Goal: Task Accomplishment & Management: Use online tool/utility

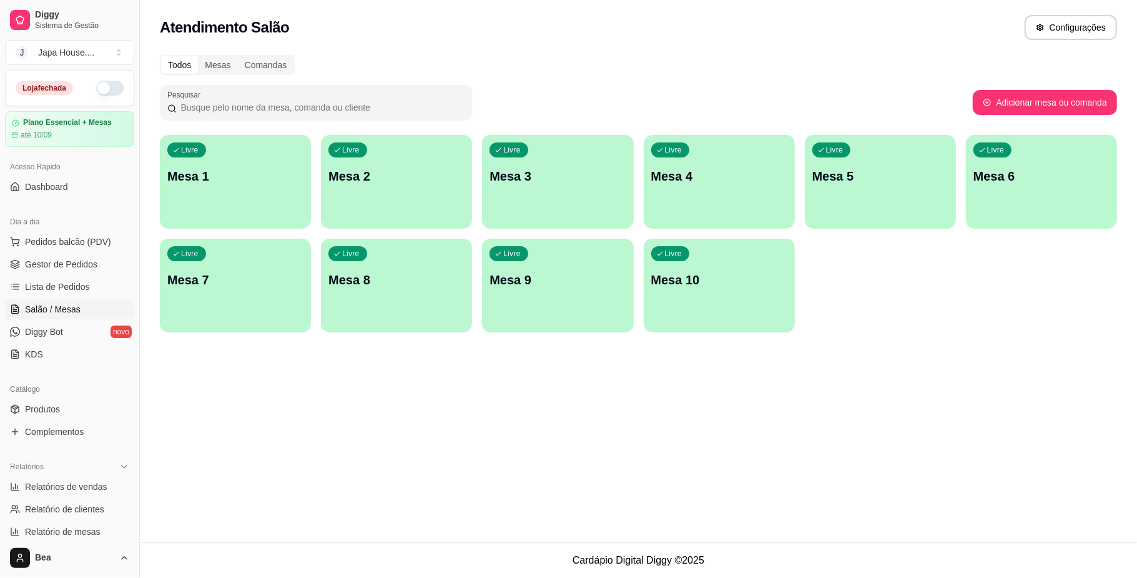
scroll to position [9, 0]
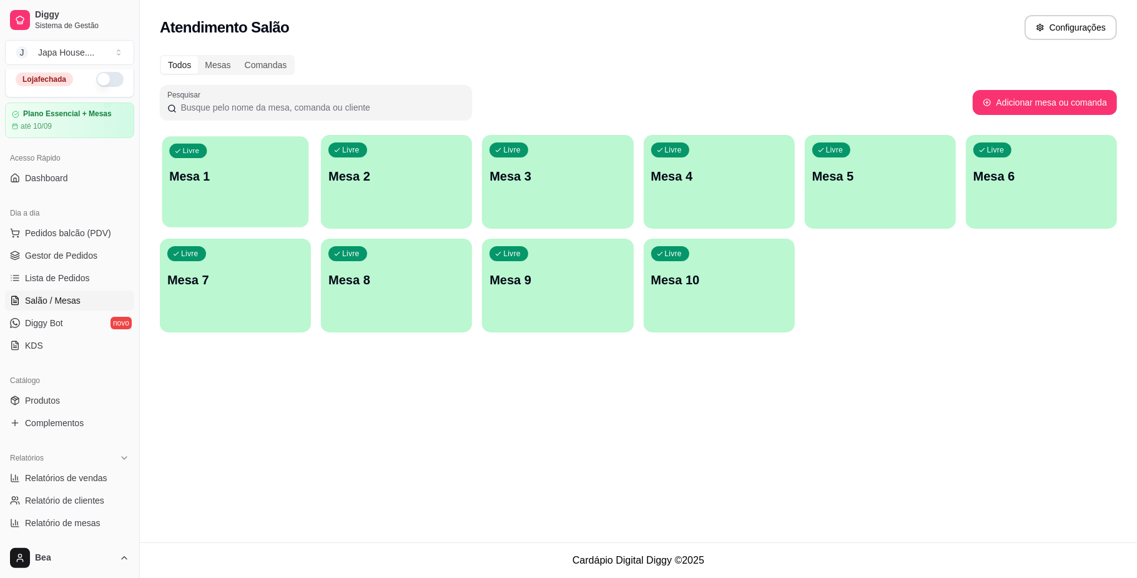
click at [231, 201] on div "Livre Mesa 1" at bounding box center [235, 174] width 147 height 76
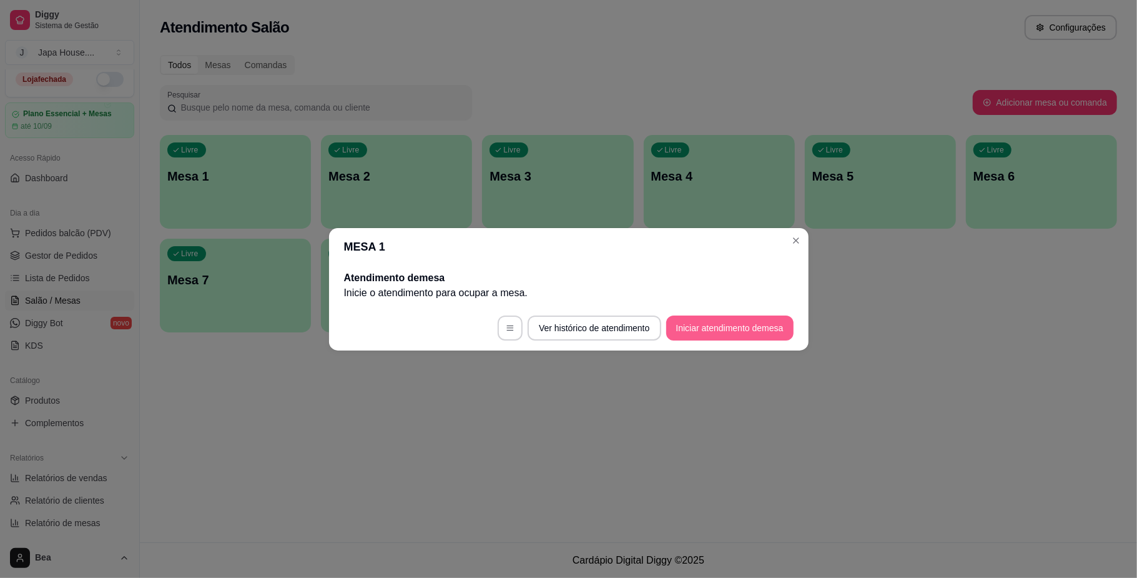
click at [690, 329] on button "Iniciar atendimento de mesa" at bounding box center [729, 327] width 127 height 25
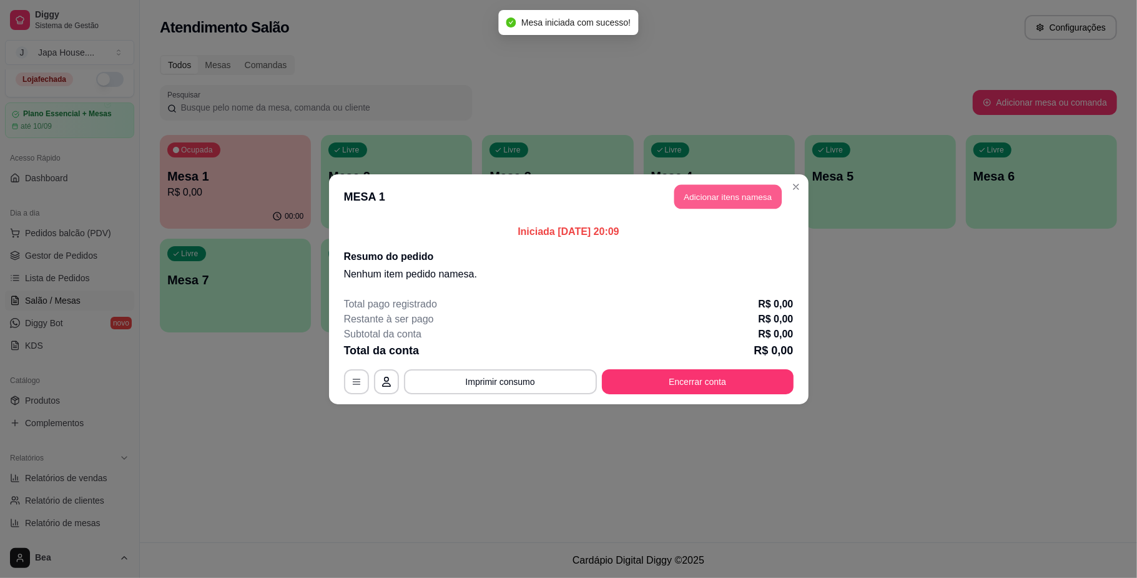
click at [712, 199] on button "Adicionar itens na mesa" at bounding box center [727, 196] width 107 height 24
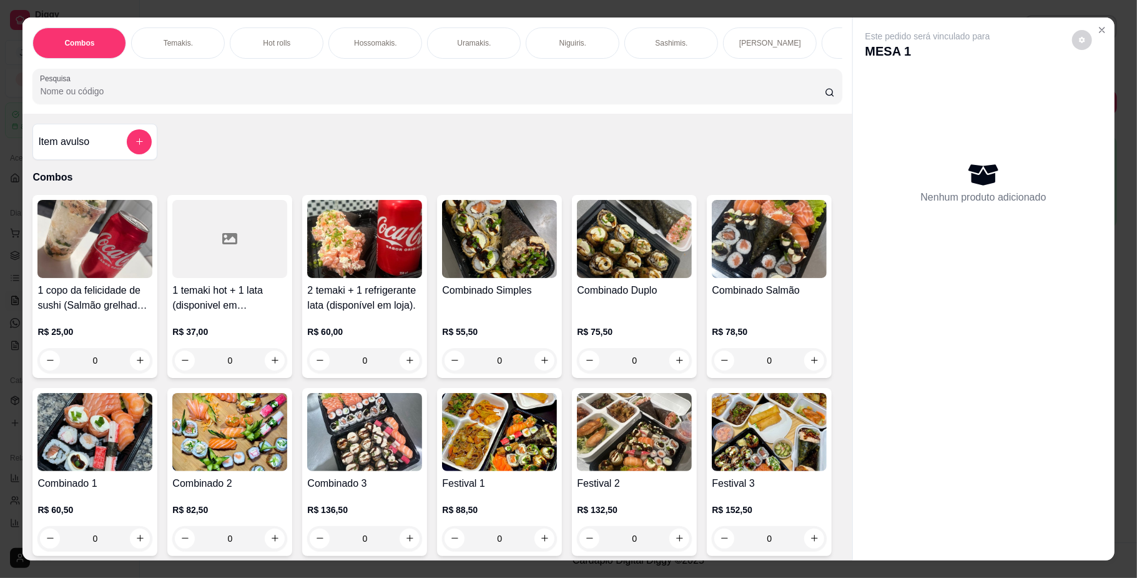
click at [612, 278] on img at bounding box center [634, 239] width 115 height 78
click at [455, 33] on div "Uramakis." at bounding box center [474, 42] width 94 height 31
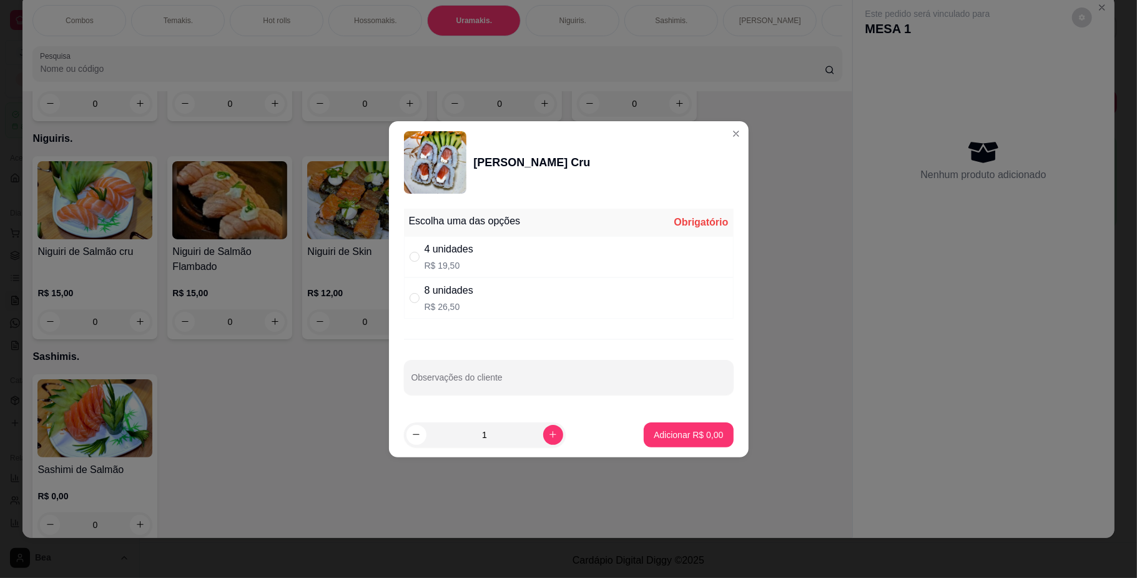
click at [490, 260] on div "4 unidades R$ 19,50" at bounding box center [569, 256] width 330 height 41
radio input "true"
click at [650, 440] on p "Adicionar R$ 19,50" at bounding box center [686, 434] width 72 height 12
type input "1"
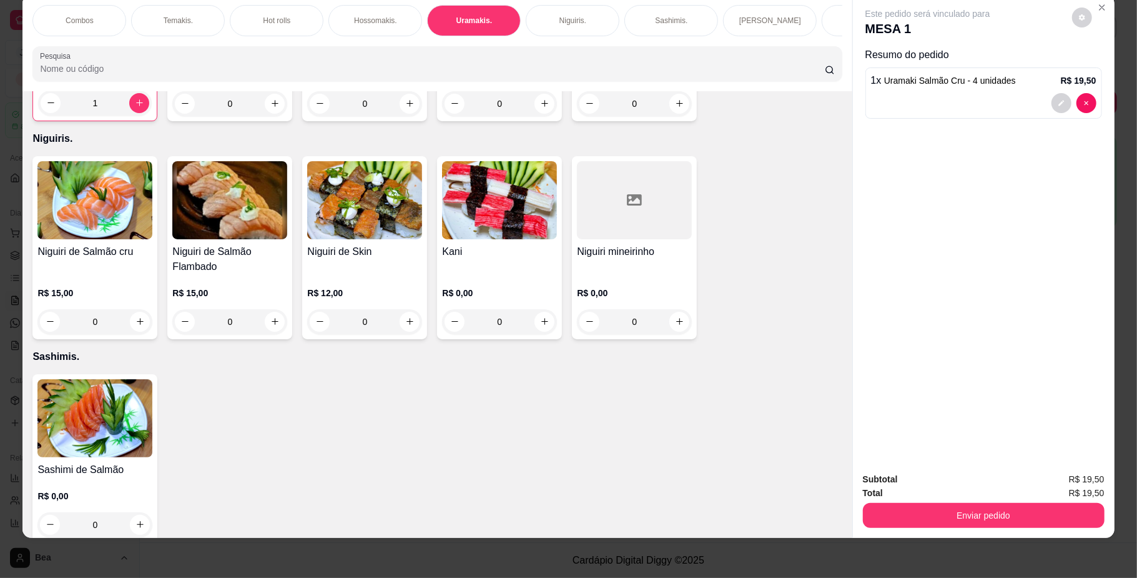
click at [89, 21] on div "Combos" at bounding box center [79, 20] width 94 height 31
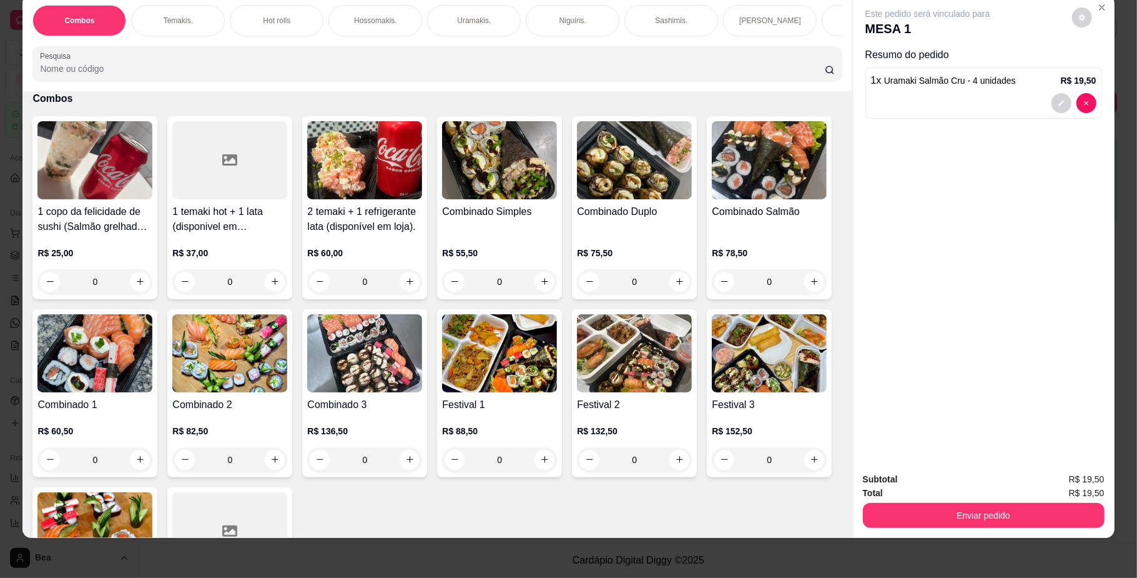
click at [633, 246] on div "R$ 75,50 0" at bounding box center [634, 264] width 115 height 60
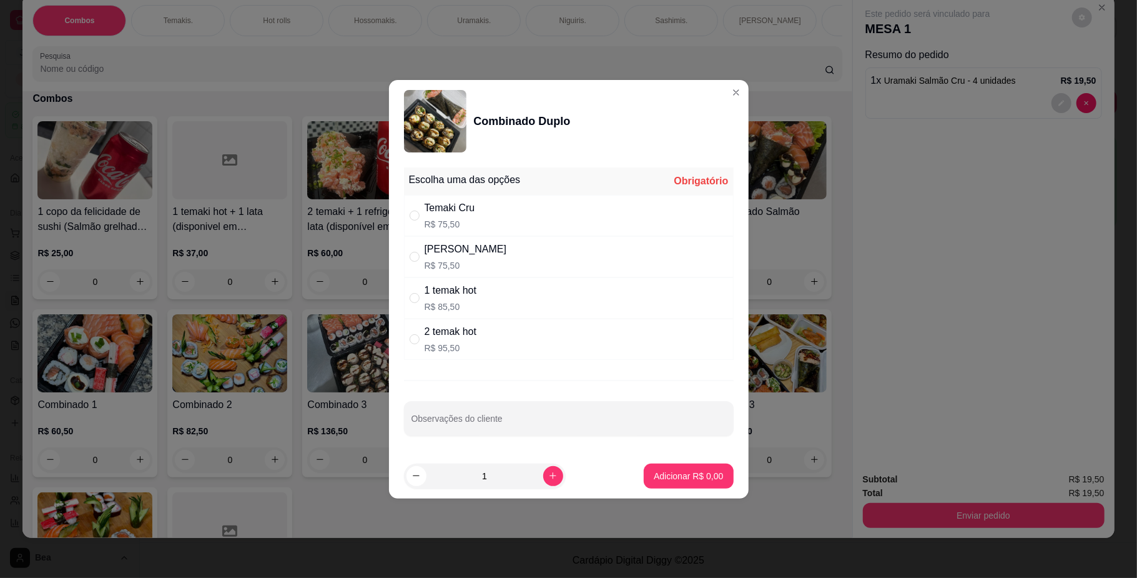
click at [511, 240] on div "[PERSON_NAME] R$ 75,50" at bounding box center [569, 256] width 330 height 41
radio input "true"
click at [693, 470] on p "Adicionar R$ 75,50" at bounding box center [686, 476] width 74 height 12
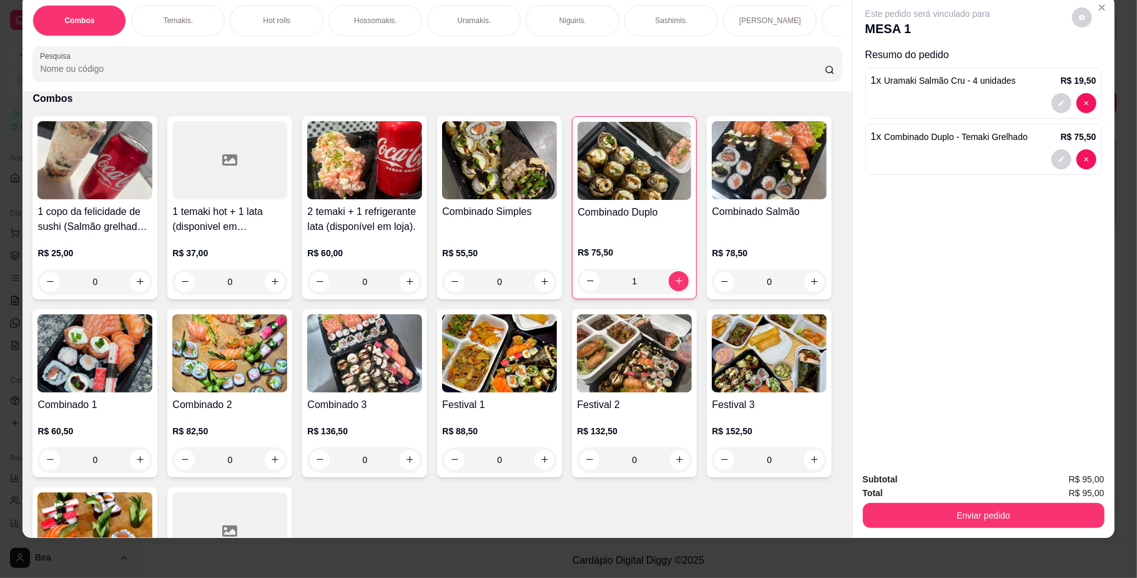
type input "1"
click at [932, 518] on button "Enviar pedido" at bounding box center [983, 515] width 234 height 24
click at [923, 480] on button "Não registrar e enviar pedido" at bounding box center [941, 484] width 126 height 23
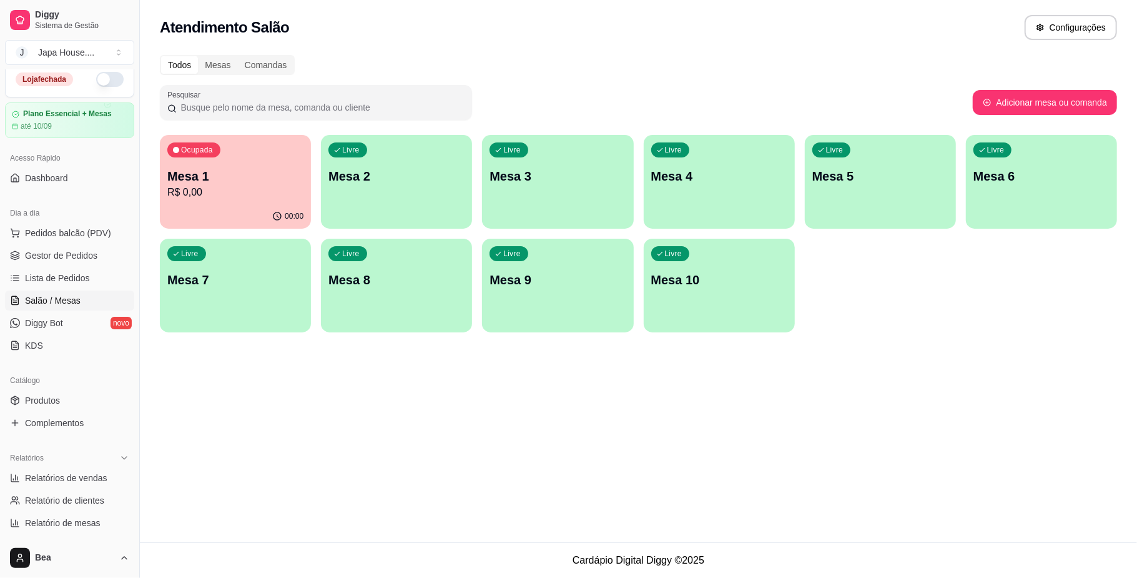
click at [899, 461] on div "Atendimento Salão Configurações Todos Mesas Comandas Pesquisar Adicionar mesa o…" at bounding box center [638, 271] width 997 height 542
click at [653, 368] on div "Atendimento Salão Configurações Todos Mesas Comandas Pesquisar Adicionar mesa o…" at bounding box center [638, 271] width 997 height 542
click at [96, 251] on link "Gestor de Pedidos" at bounding box center [69, 255] width 129 height 20
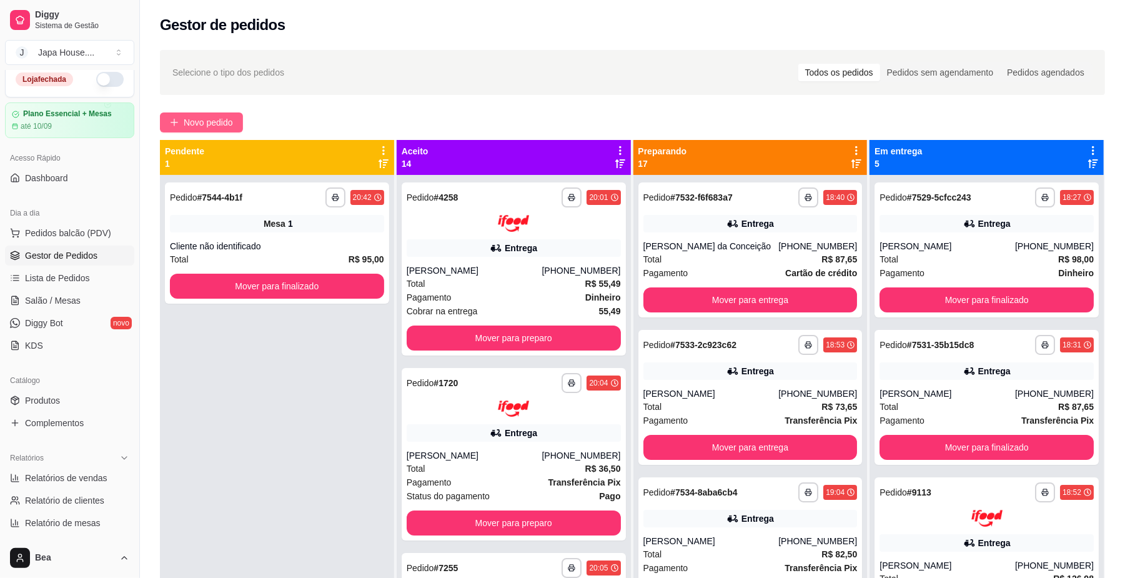
click at [223, 121] on span "Novo pedido" at bounding box center [208, 123] width 49 height 14
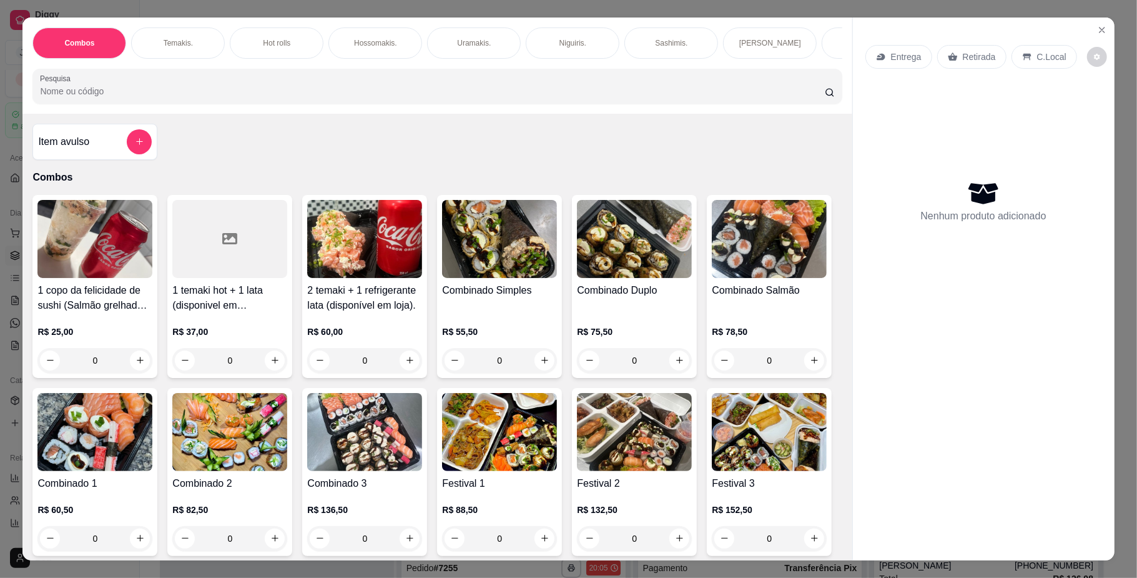
click at [191, 41] on div "Temakis." at bounding box center [178, 42] width 94 height 31
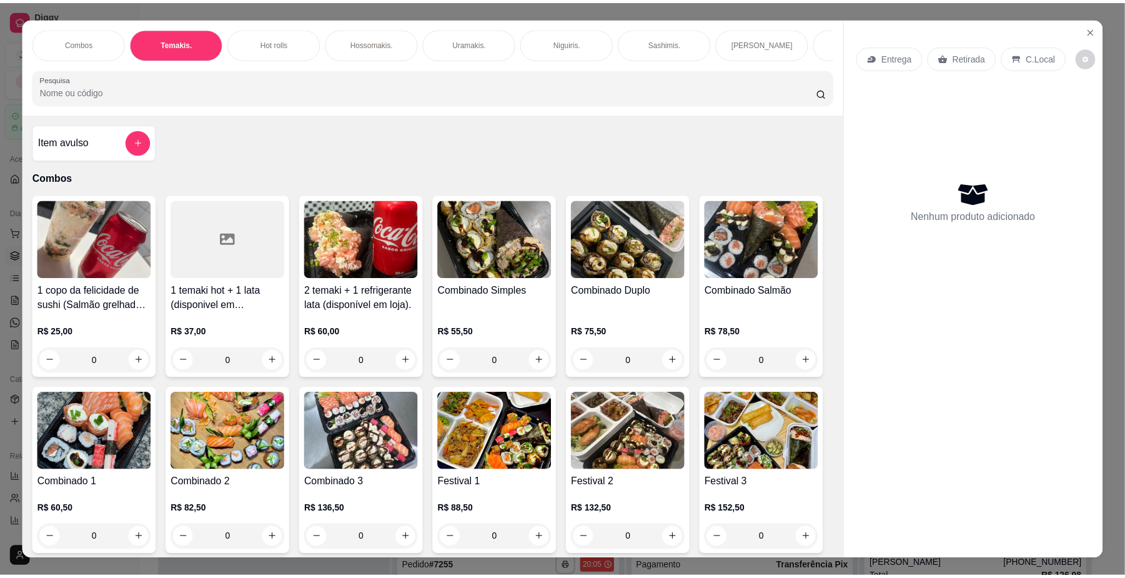
scroll to position [22, 0]
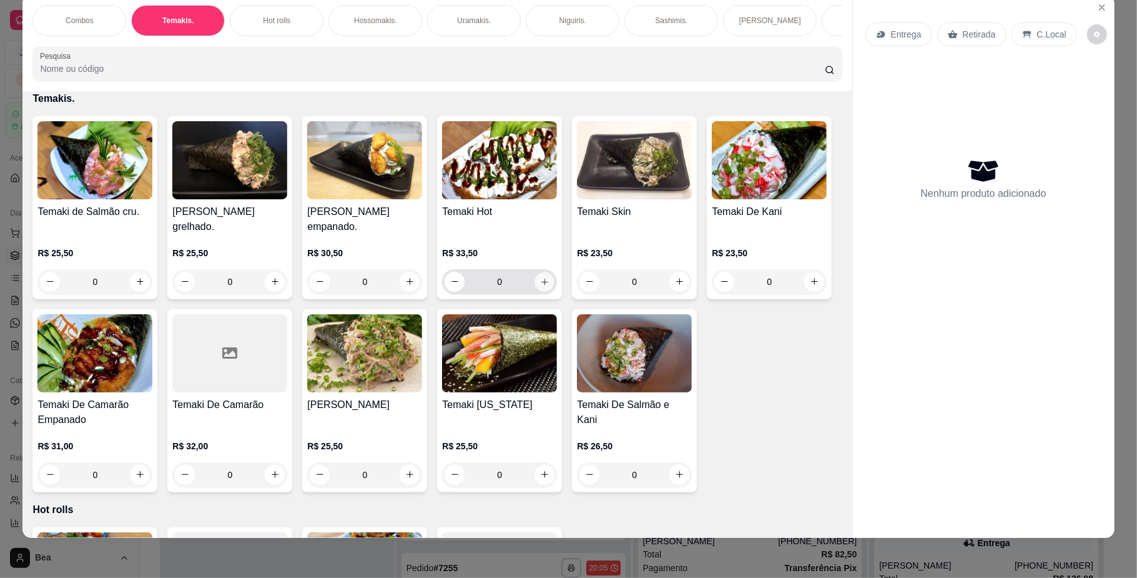
click at [540, 286] on icon "increase-product-quantity" at bounding box center [544, 281] width 9 height 9
type input "1"
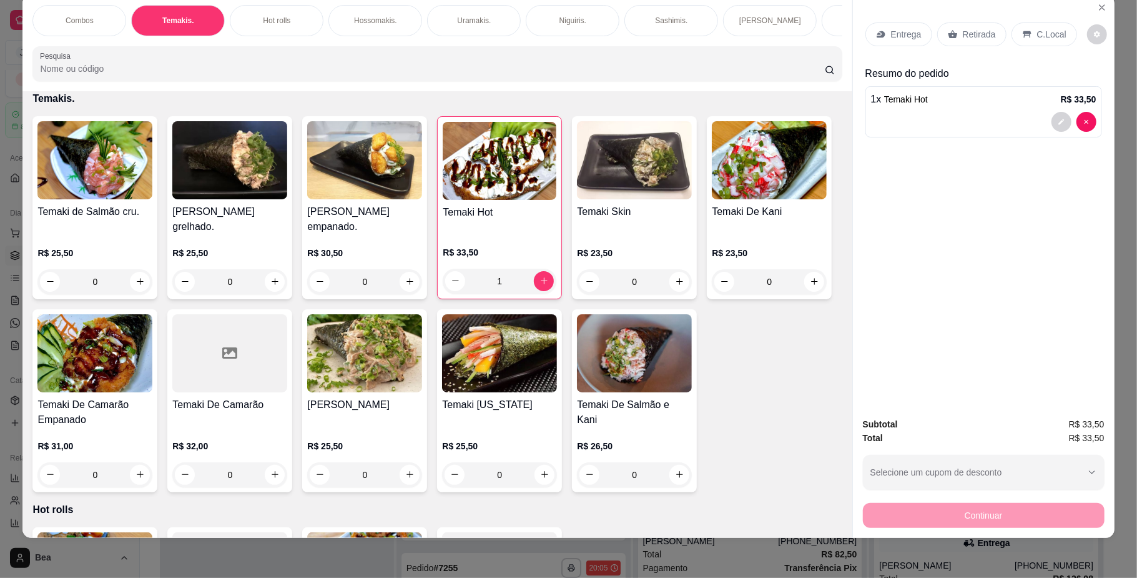
click at [978, 37] on p "Retirada" at bounding box center [979, 34] width 33 height 12
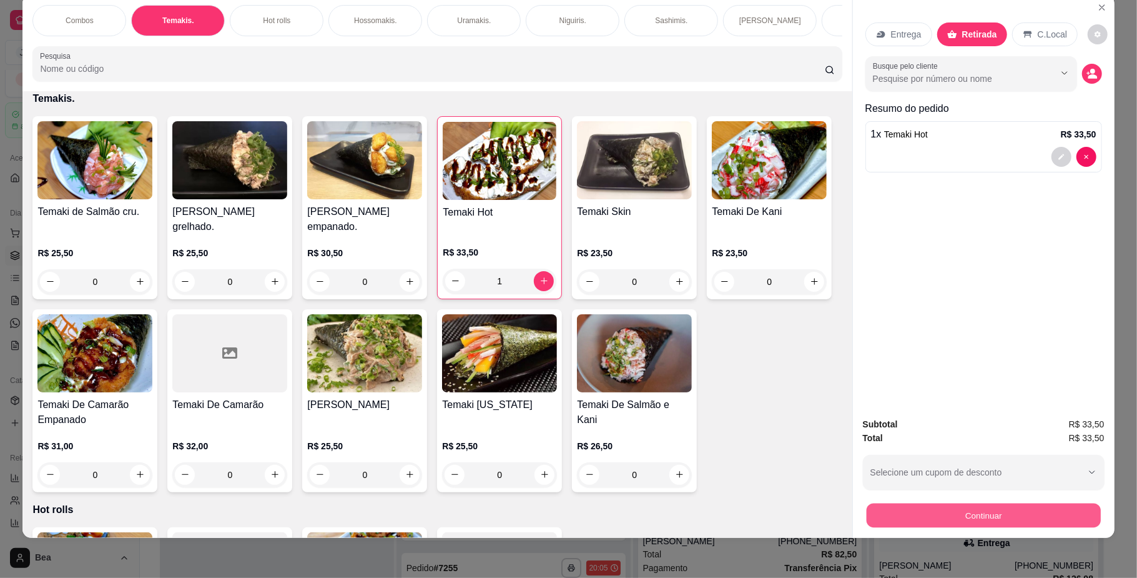
click at [908, 523] on button "Continuar" at bounding box center [983, 515] width 234 height 24
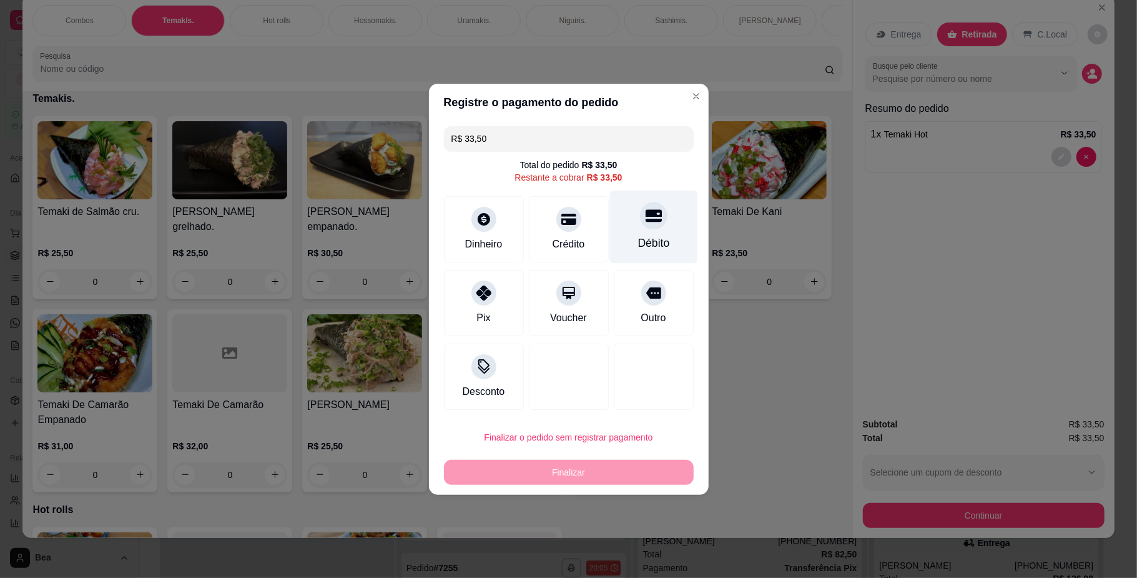
click at [648, 238] on div "Débito" at bounding box center [654, 243] width 32 height 16
type input "R$ 0,00"
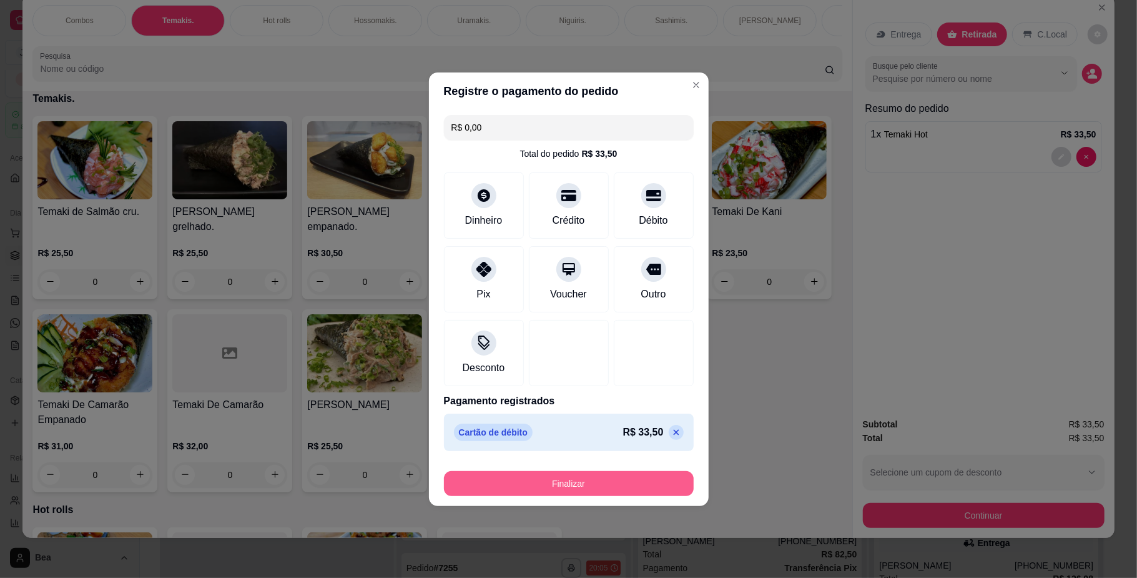
click at [597, 483] on button "Finalizar" at bounding box center [569, 483] width 250 height 25
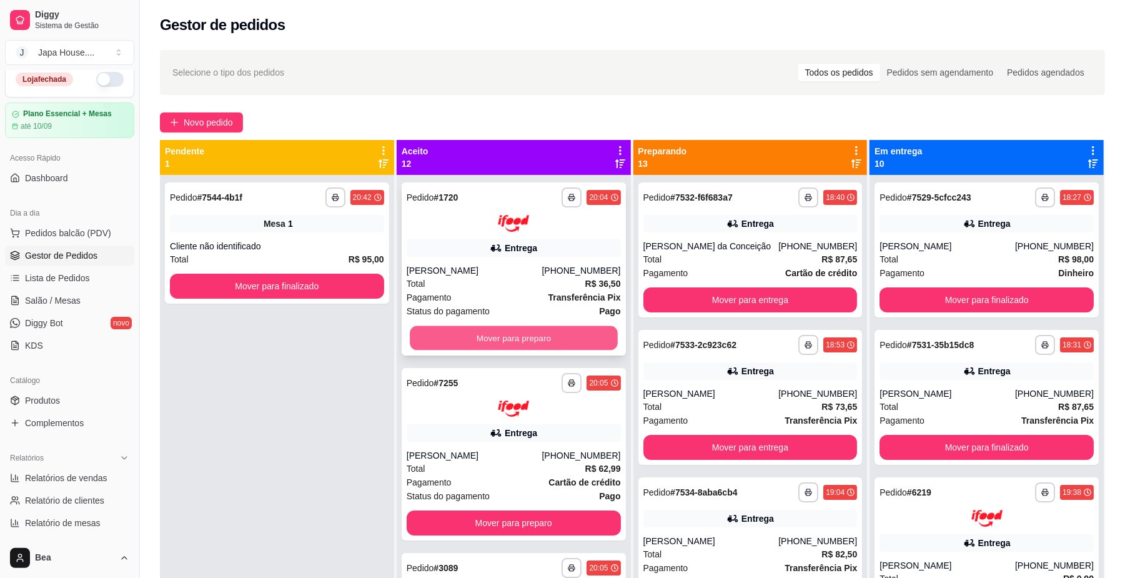
click at [453, 333] on button "Mover para preparo" at bounding box center [513, 337] width 207 height 24
click at [453, 333] on div "Mover para preparo" at bounding box center [514, 337] width 214 height 25
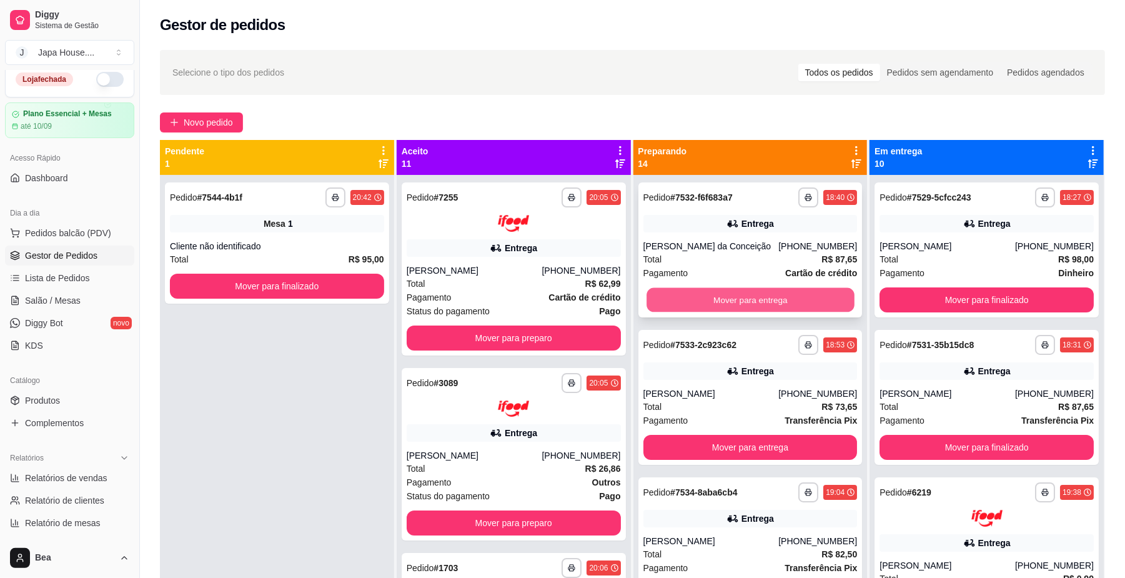
click at [769, 296] on button "Mover para entrega" at bounding box center [749, 300] width 207 height 24
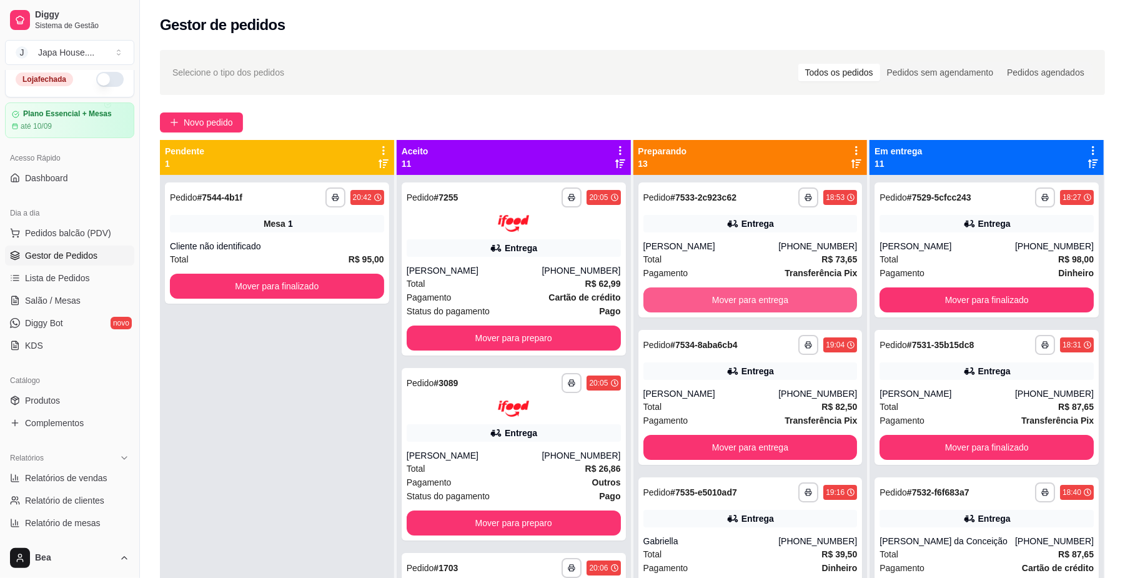
click at [769, 296] on button "Mover para entrega" at bounding box center [750, 299] width 214 height 25
click at [769, 296] on button "Mover para entrega" at bounding box center [749, 300] width 207 height 24
click at [769, 296] on button "Mover para retirada disponível" at bounding box center [749, 300] width 207 height 24
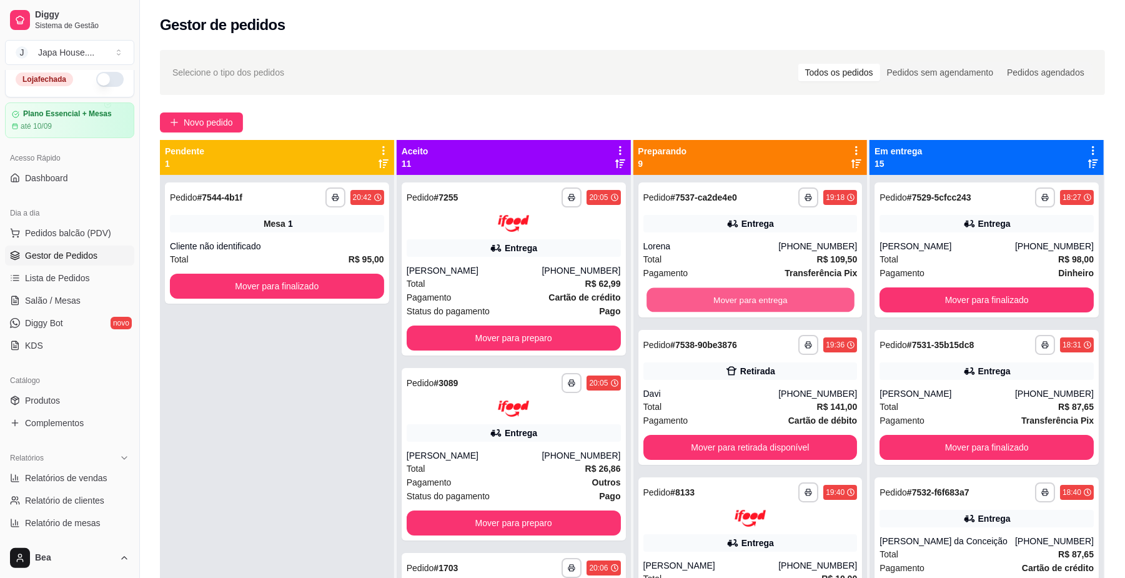
click at [769, 296] on button "Mover para entrega" at bounding box center [749, 300] width 207 height 24
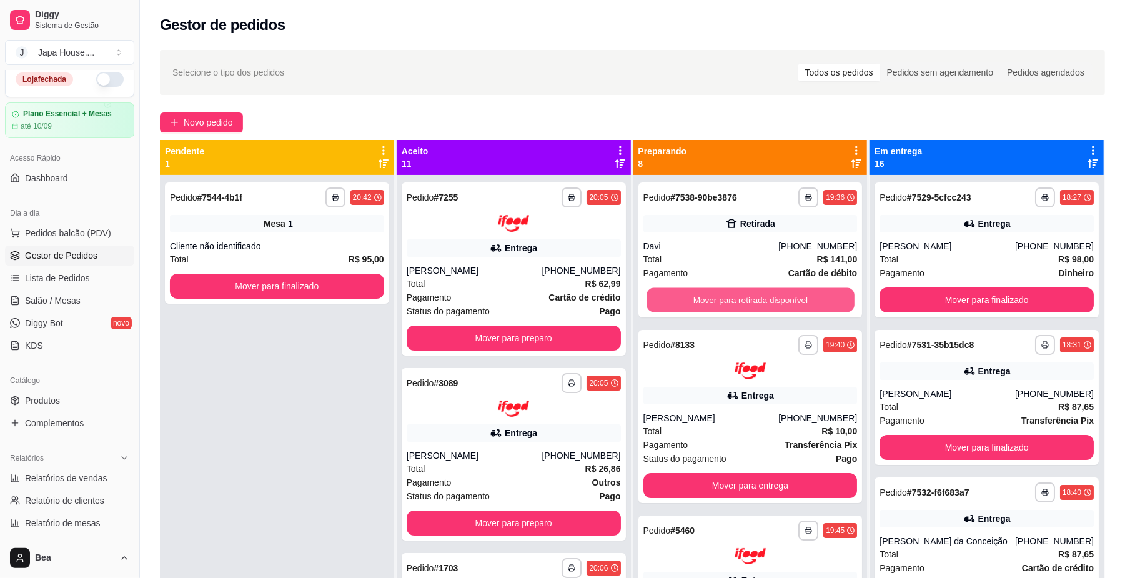
click at [769, 296] on button "Mover para retirada disponível" at bounding box center [749, 300] width 207 height 24
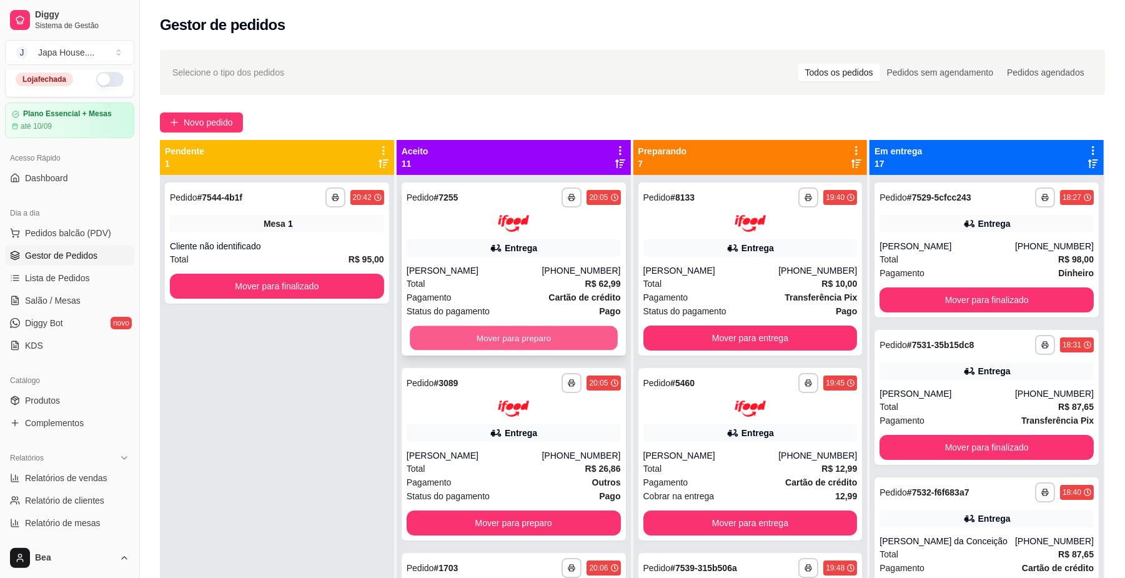
click at [503, 335] on button "Mover para preparo" at bounding box center [513, 337] width 207 height 24
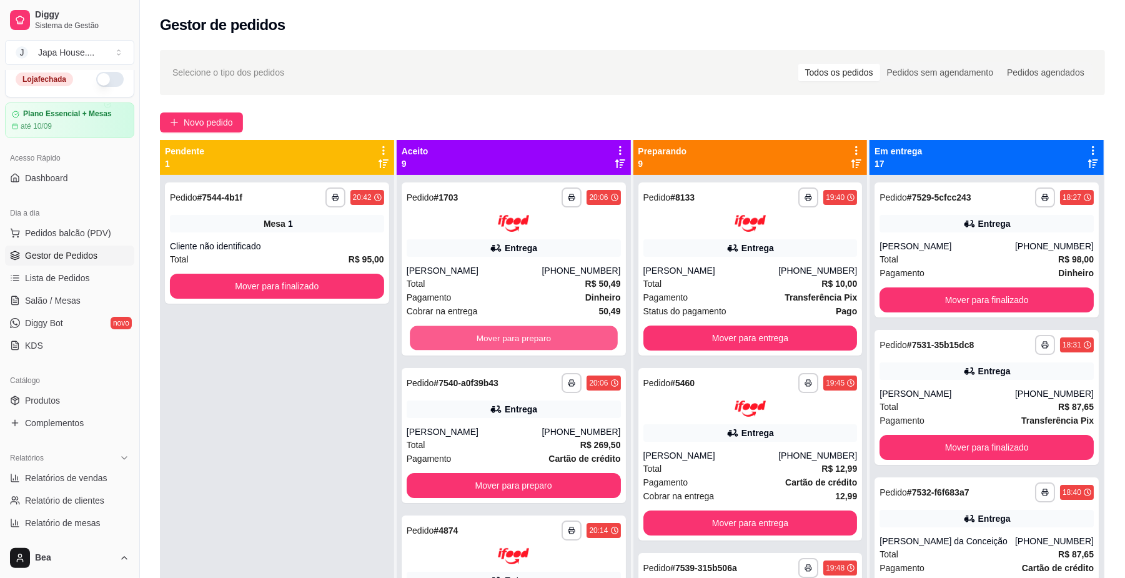
click at [503, 335] on button "Mover para preparo" at bounding box center [513, 337] width 207 height 24
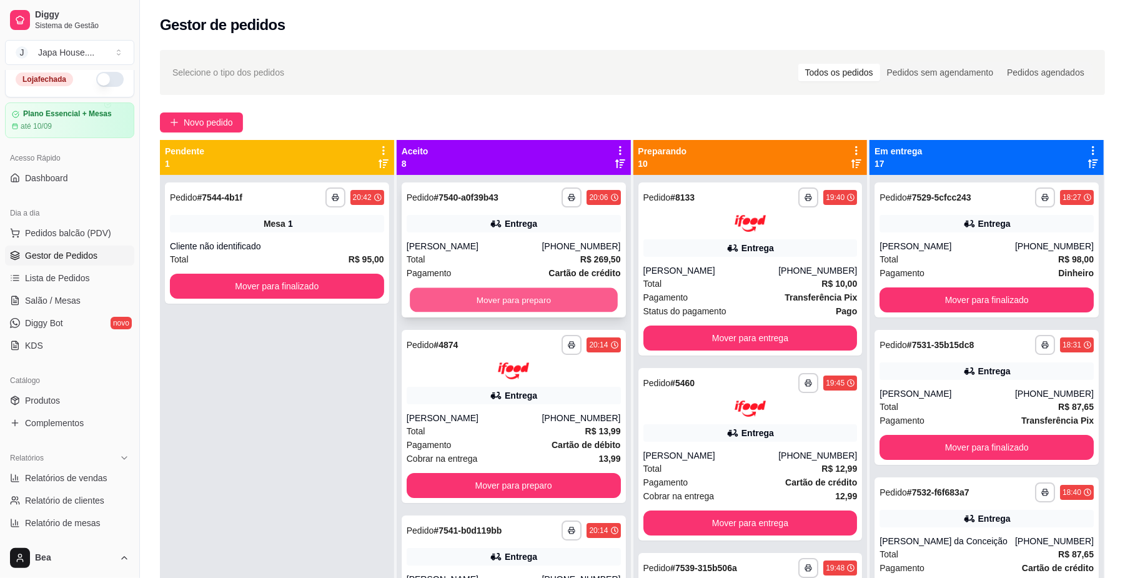
click at [495, 291] on button "Mover para preparo" at bounding box center [513, 300] width 207 height 24
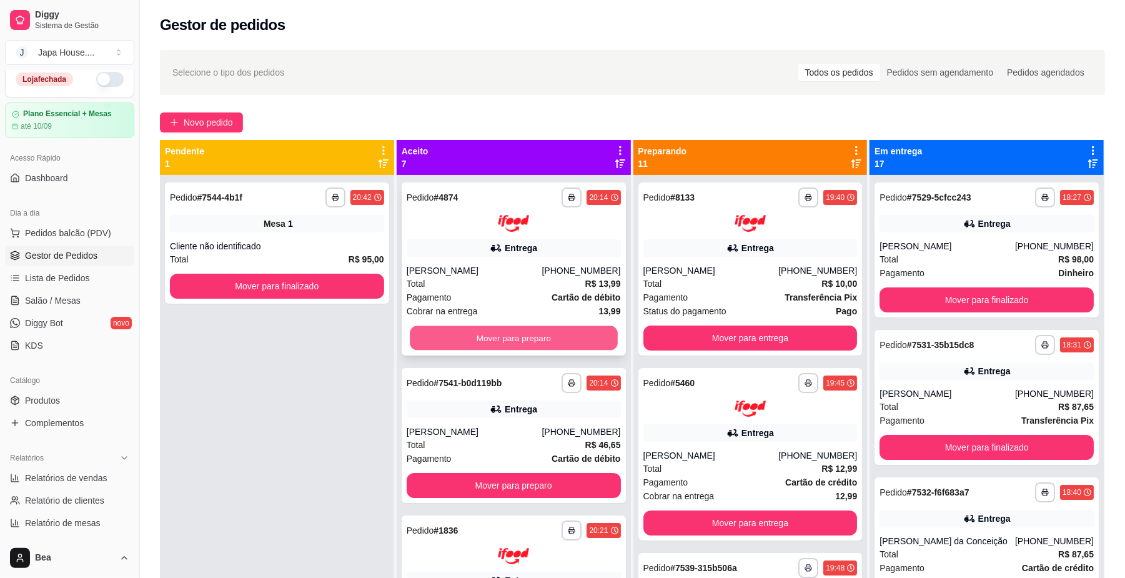
click at [495, 335] on button "Mover para preparo" at bounding box center [513, 337] width 207 height 24
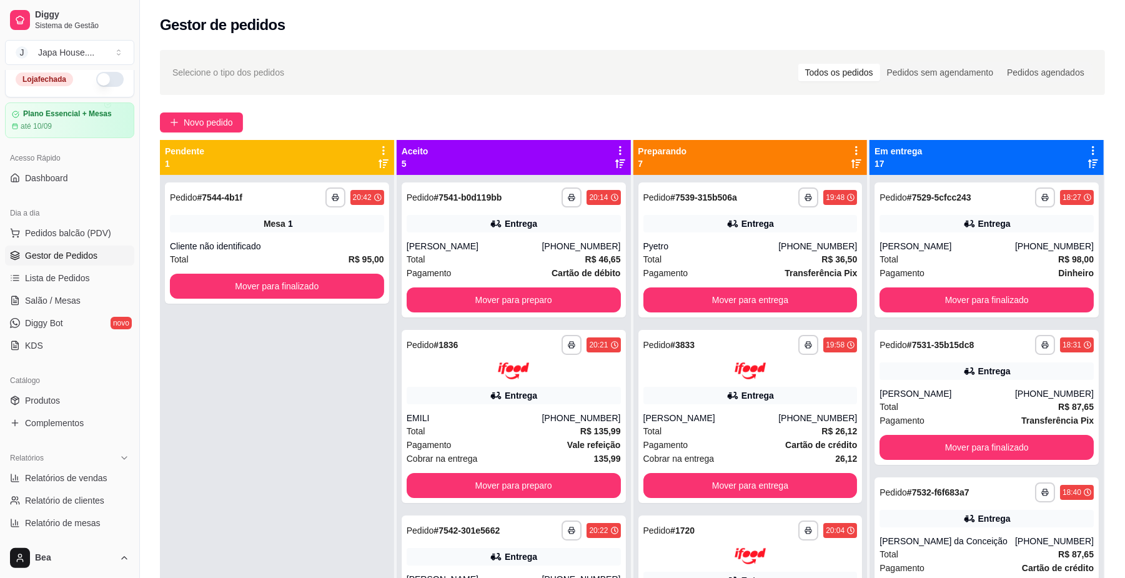
click at [101, 82] on button "button" at bounding box center [109, 79] width 27 height 15
click at [85, 283] on span "Lista de Pedidos" at bounding box center [57, 278] width 65 height 12
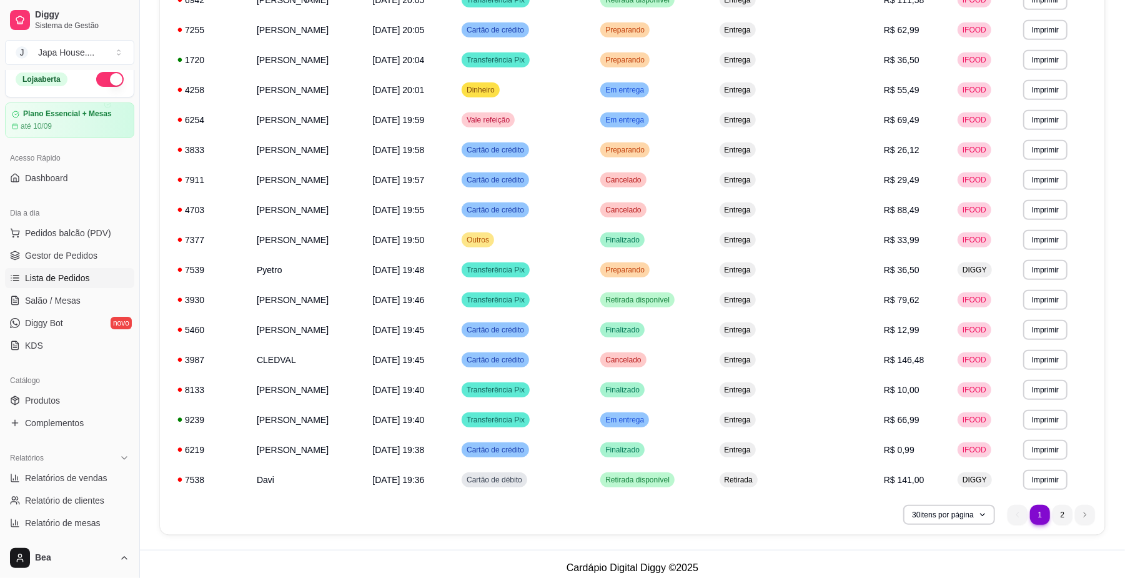
scroll to position [593, 0]
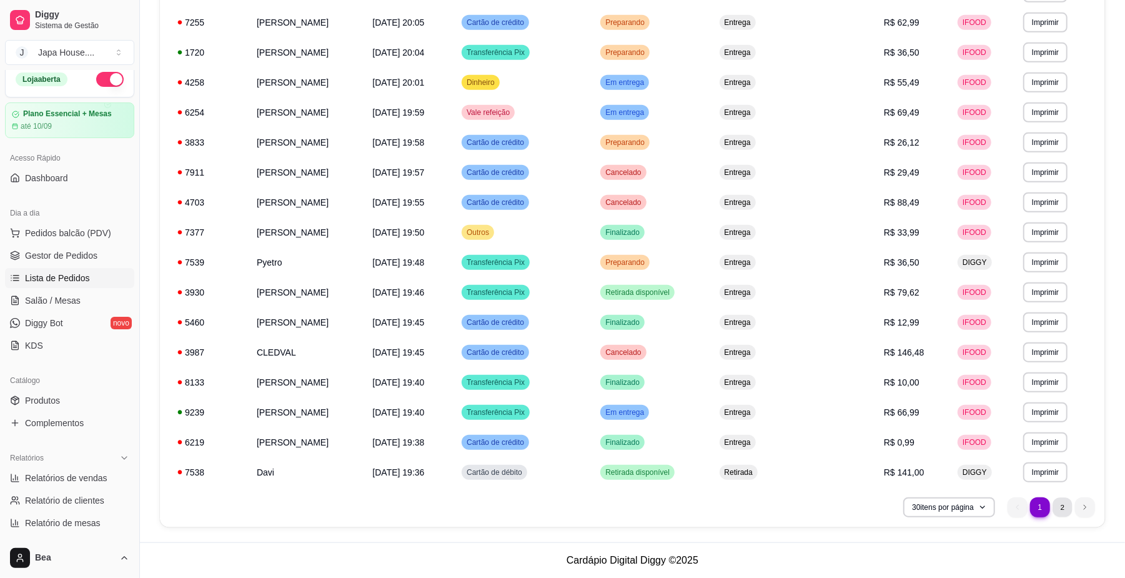
click at [1062, 501] on li "2" at bounding box center [1061, 506] width 19 height 19
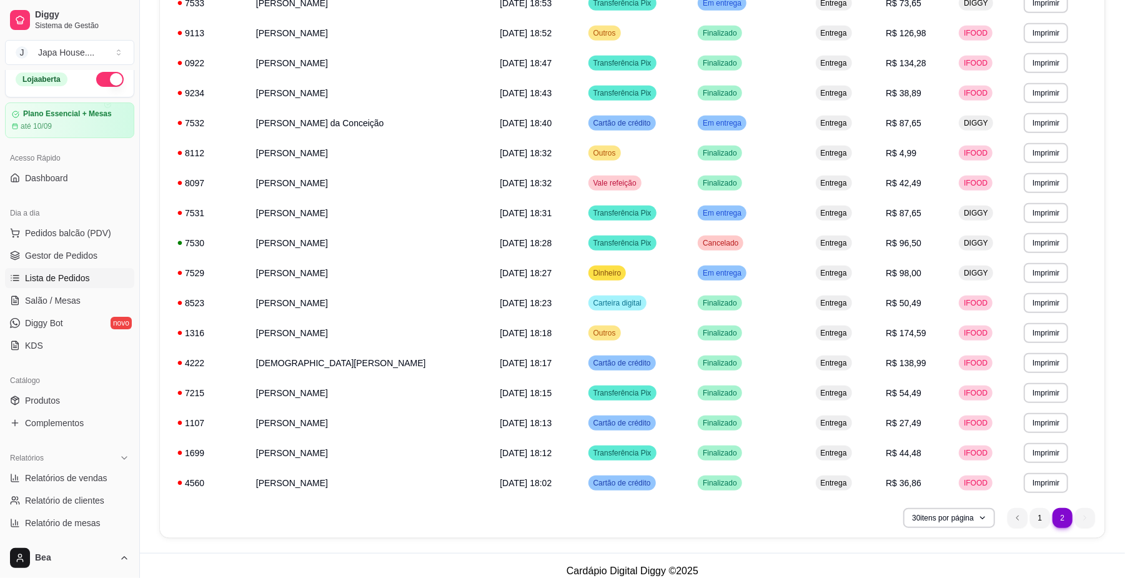
scroll to position [577, 0]
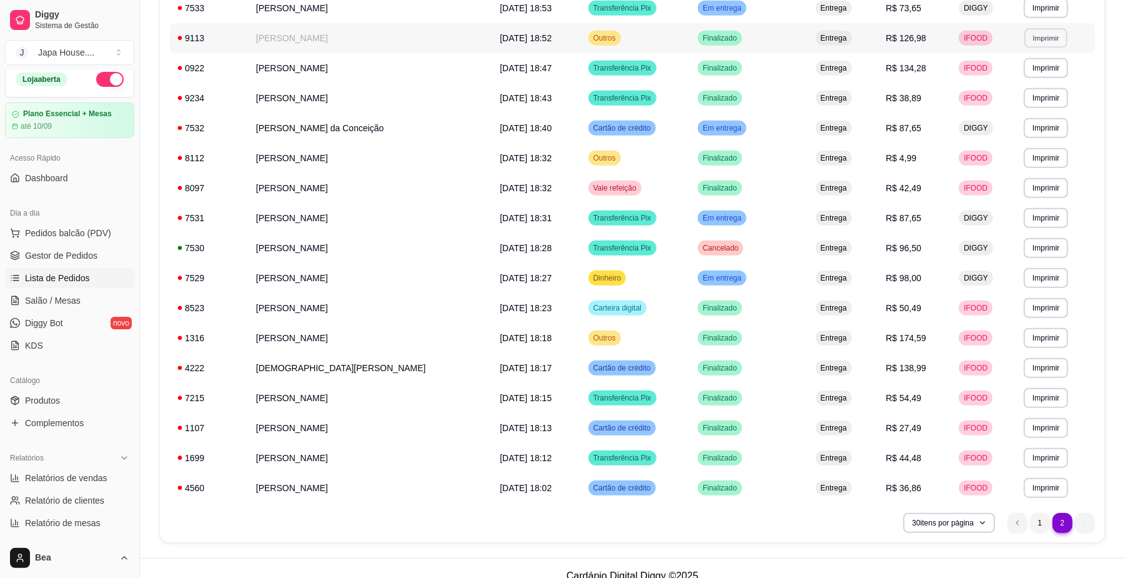
click at [1032, 34] on button "Imprimir" at bounding box center [1045, 37] width 43 height 19
click at [1020, 114] on button "IMPRESSORA" at bounding box center [1016, 106] width 87 height 19
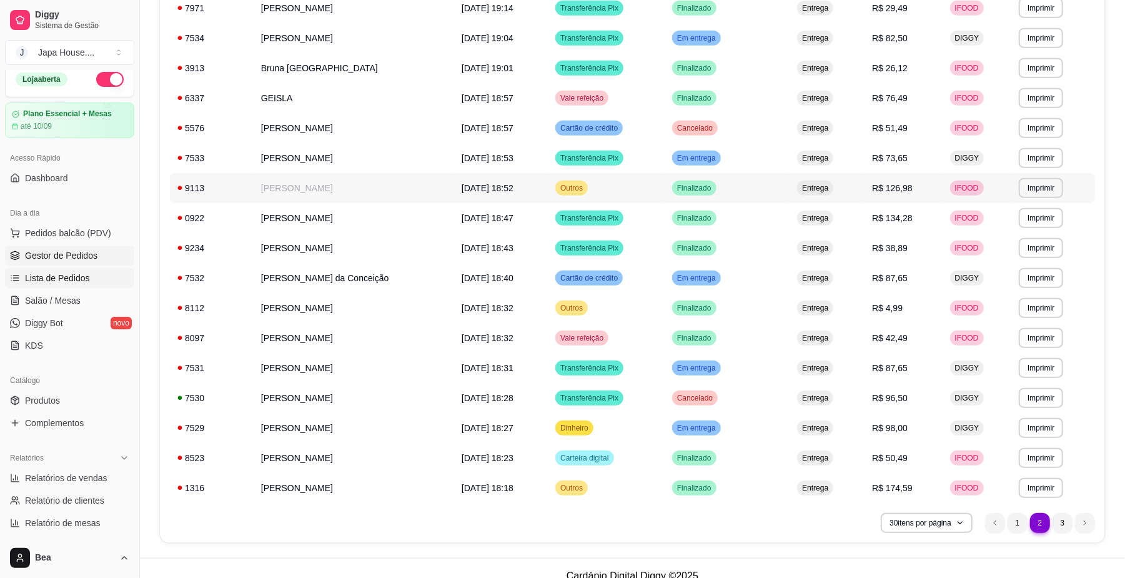
click at [91, 257] on span "Gestor de Pedidos" at bounding box center [61, 255] width 72 height 12
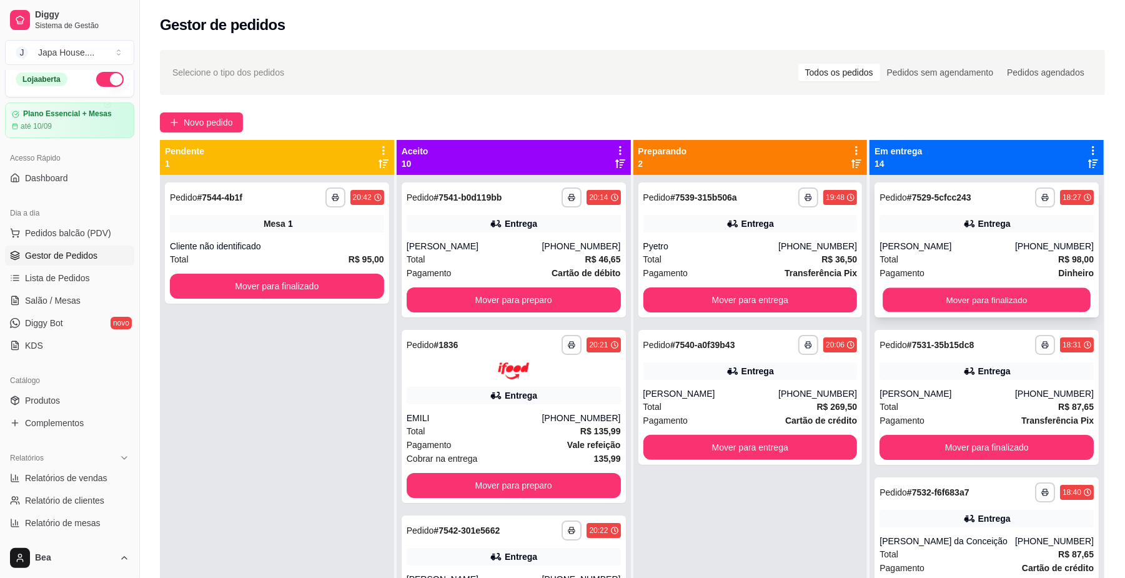
click at [984, 294] on button "Mover para finalizado" at bounding box center [985, 300] width 207 height 24
click at [942, 303] on button "Mover para finalizado" at bounding box center [985, 300] width 207 height 24
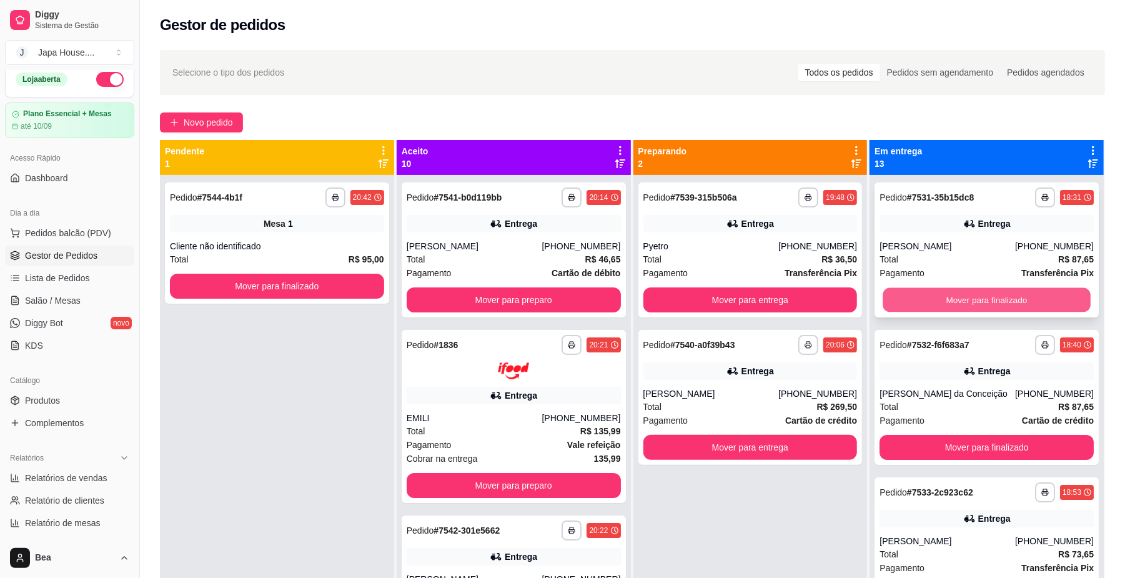
click at [942, 298] on button "Mover para finalizado" at bounding box center [985, 300] width 207 height 24
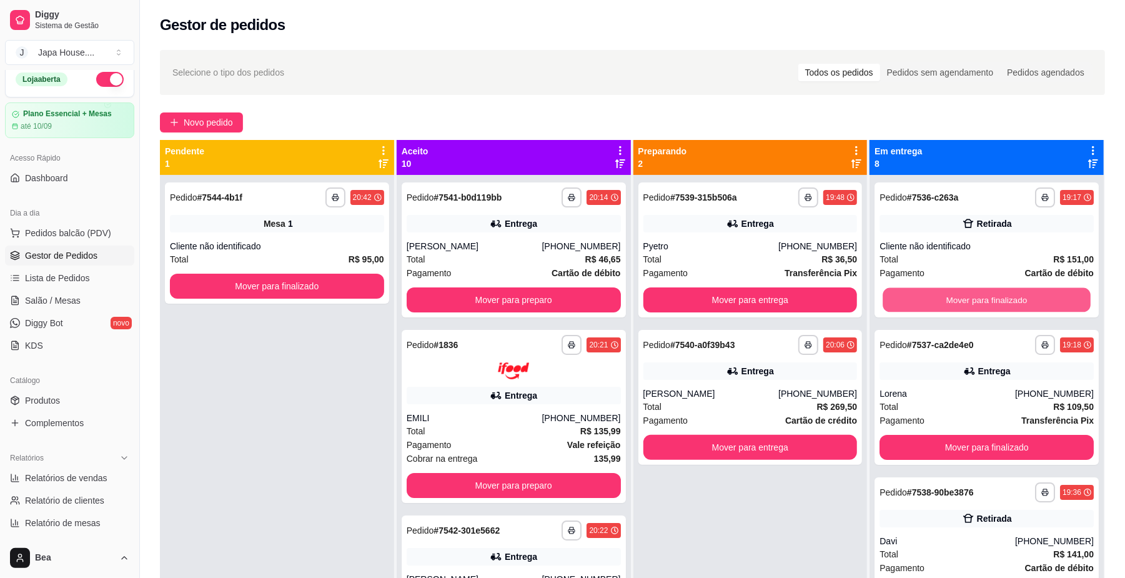
click at [942, 298] on button "Mover para finalizado" at bounding box center [985, 300] width 207 height 24
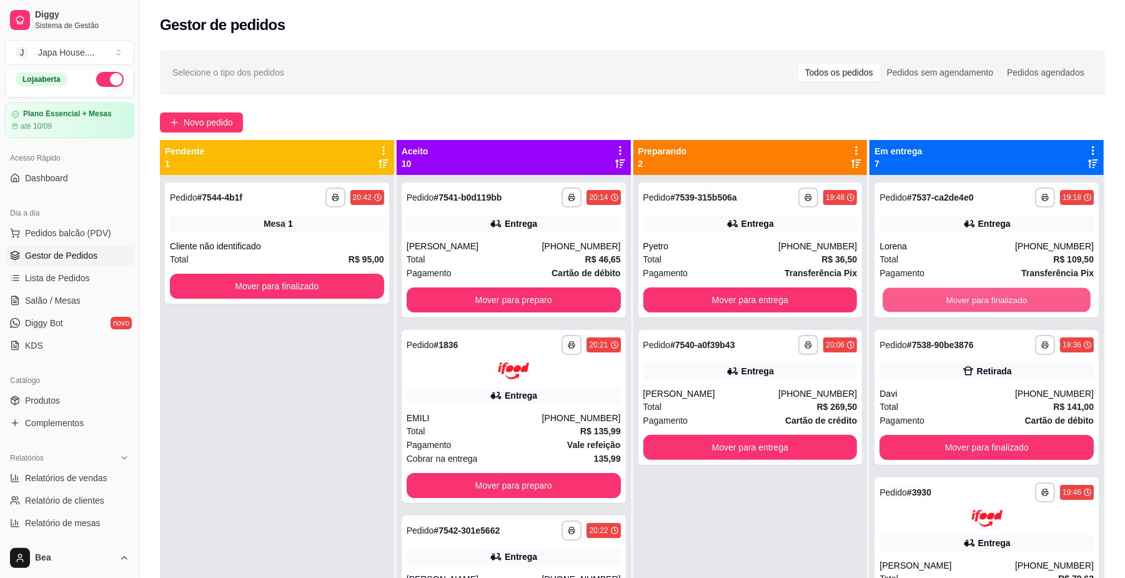
click at [942, 298] on button "Mover para finalizado" at bounding box center [985, 300] width 207 height 24
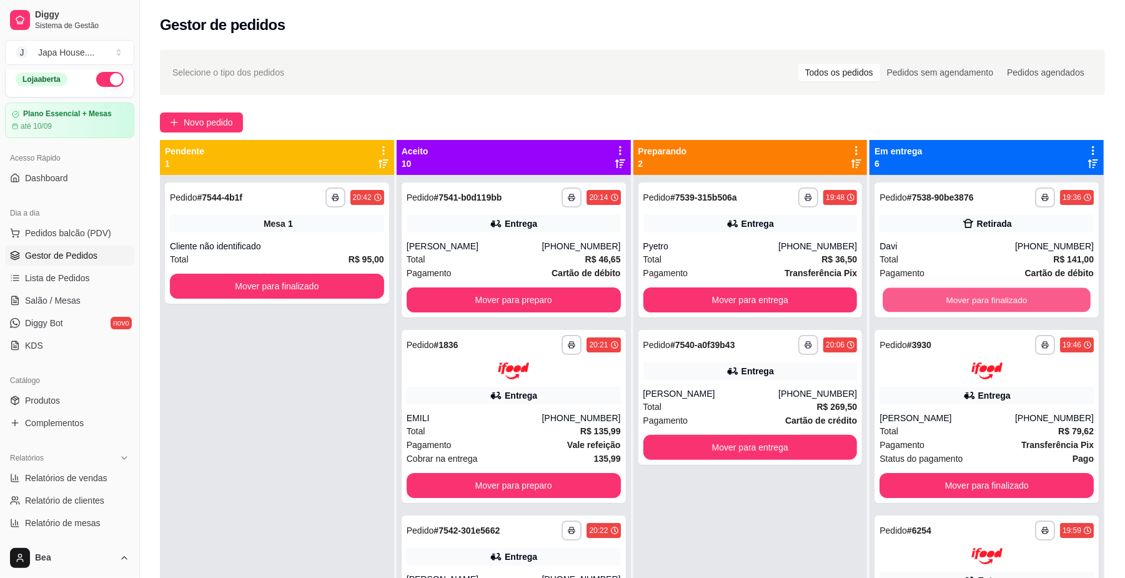
click at [942, 298] on button "Mover para finalizado" at bounding box center [985, 300] width 207 height 24
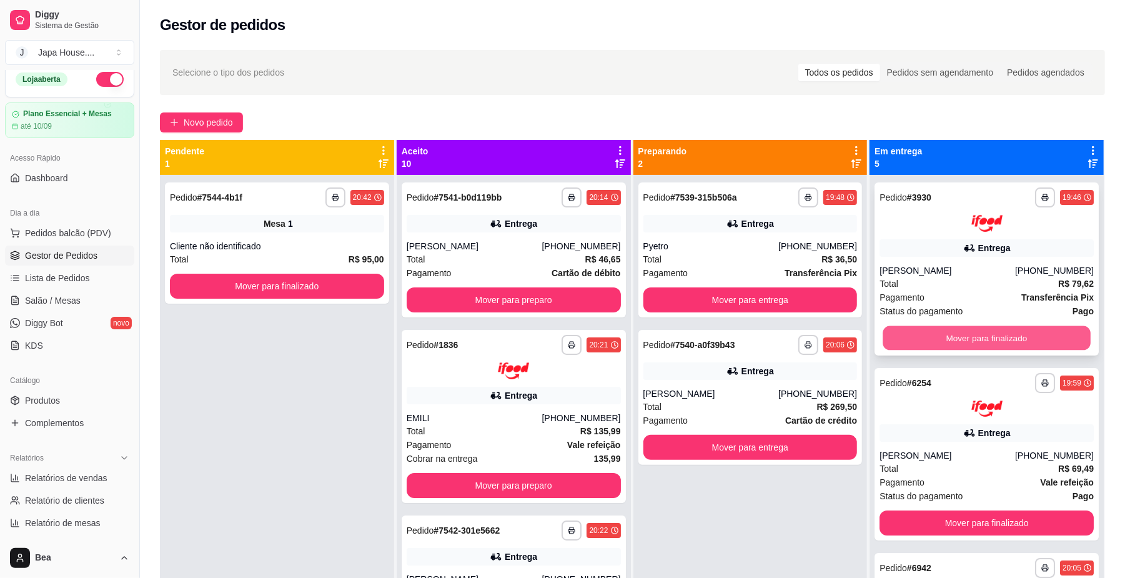
click at [952, 336] on button "Mover para finalizado" at bounding box center [985, 337] width 207 height 24
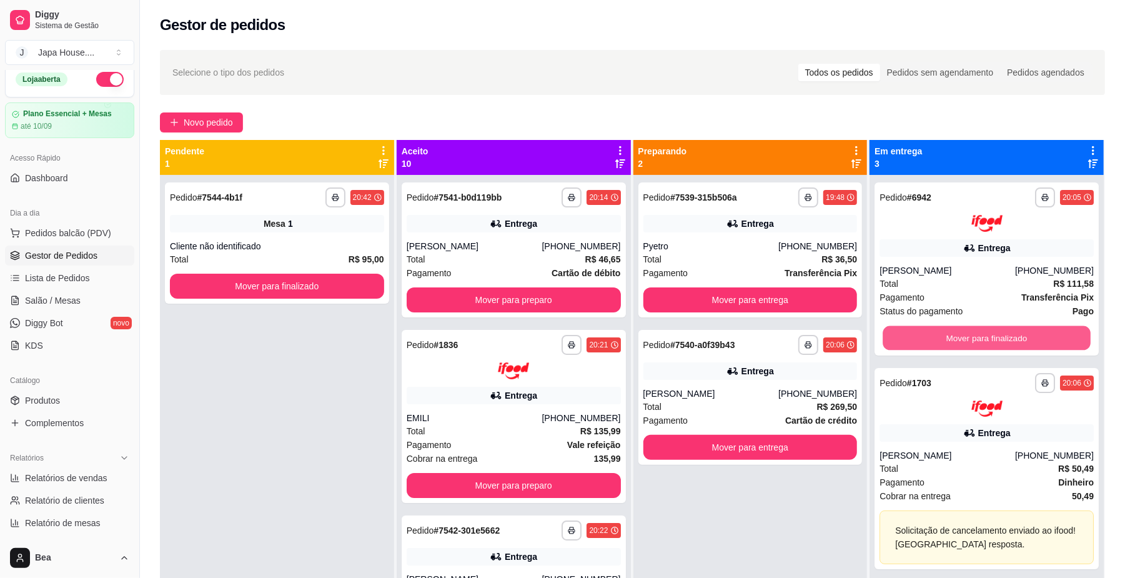
click at [952, 336] on button "Mover para finalizado" at bounding box center [985, 337] width 207 height 24
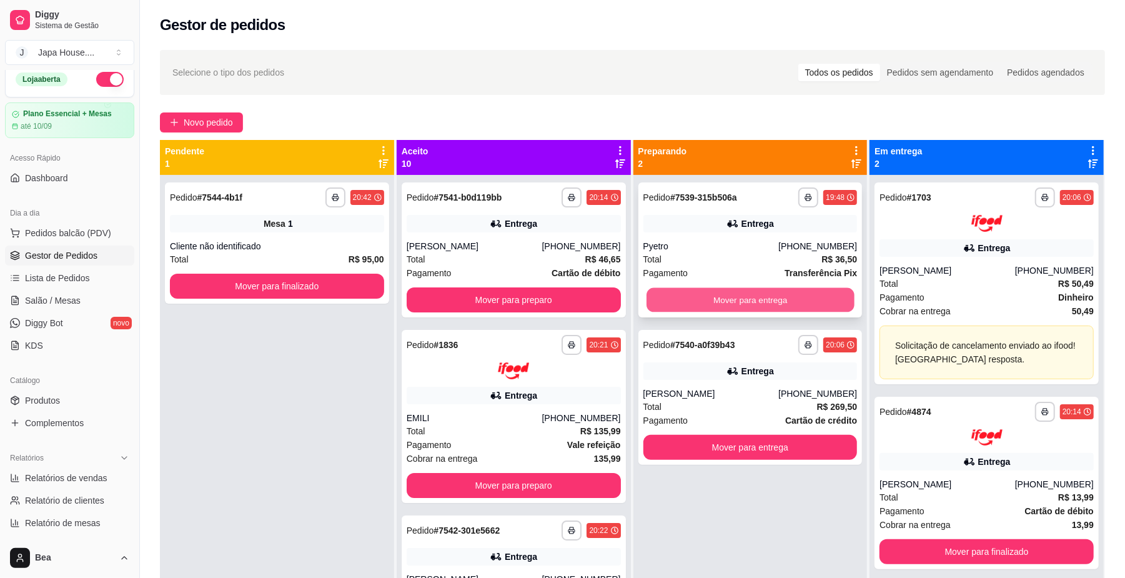
click at [806, 295] on button "Mover para entrega" at bounding box center [749, 300] width 207 height 24
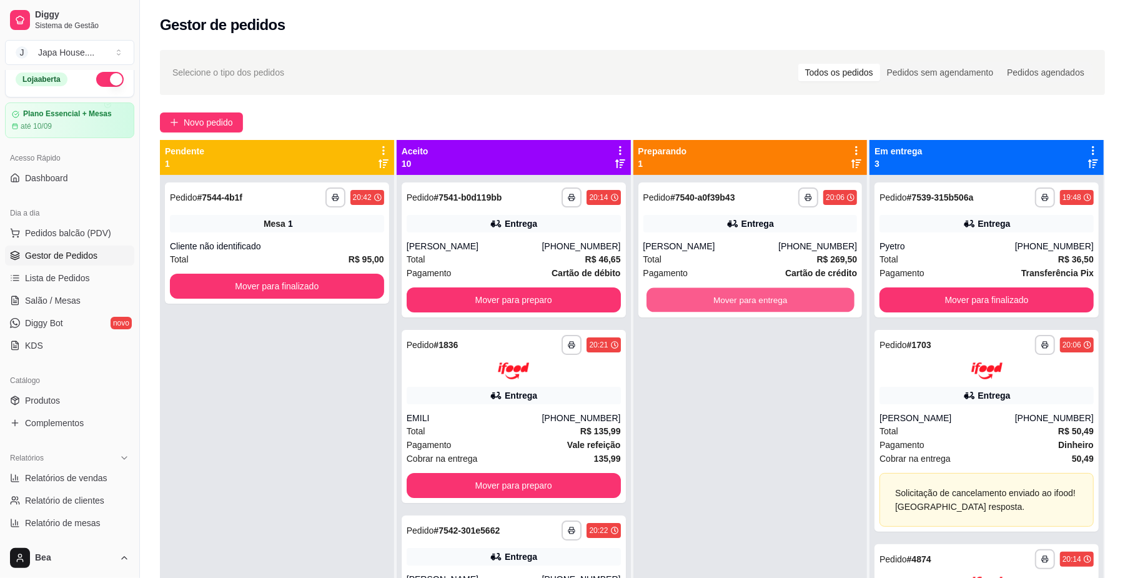
click at [806, 295] on button "Mover para entrega" at bounding box center [749, 300] width 207 height 24
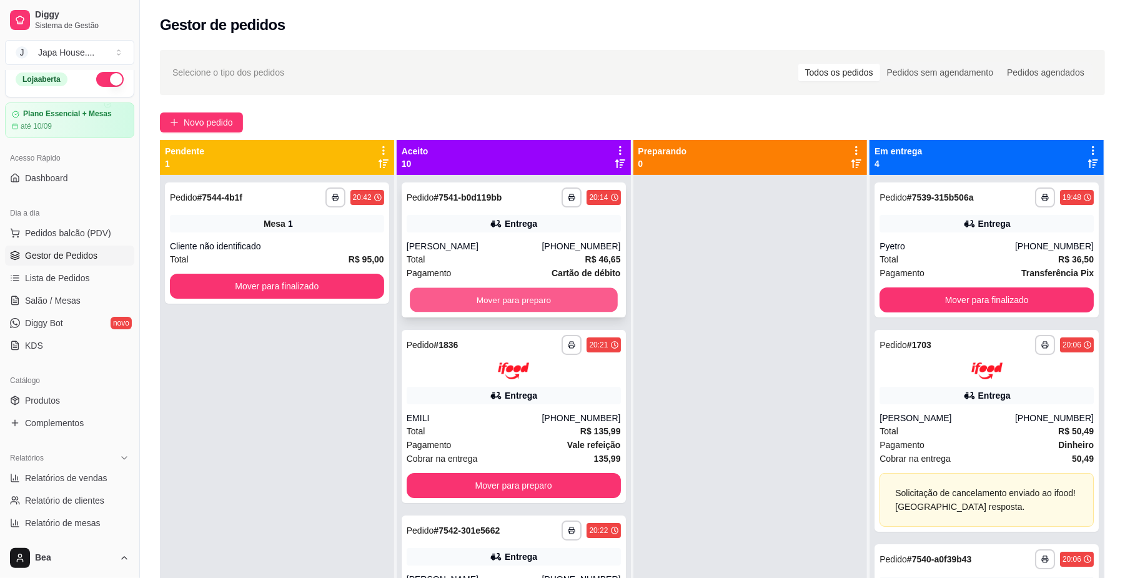
click at [561, 294] on button "Mover para preparo" at bounding box center [513, 300] width 207 height 24
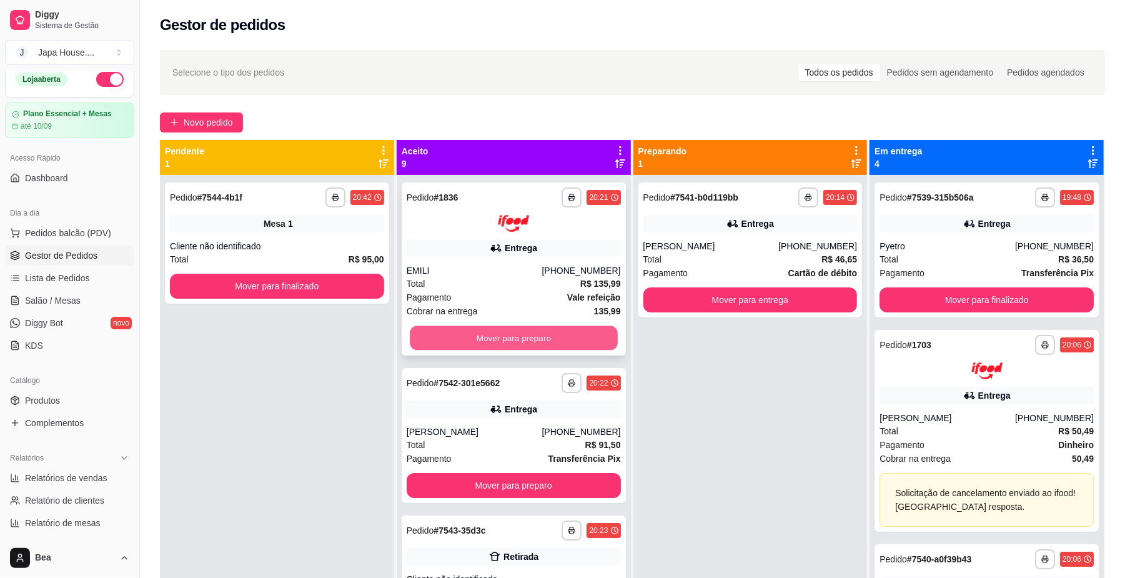
click at [563, 333] on button "Mover para preparo" at bounding box center [513, 337] width 207 height 24
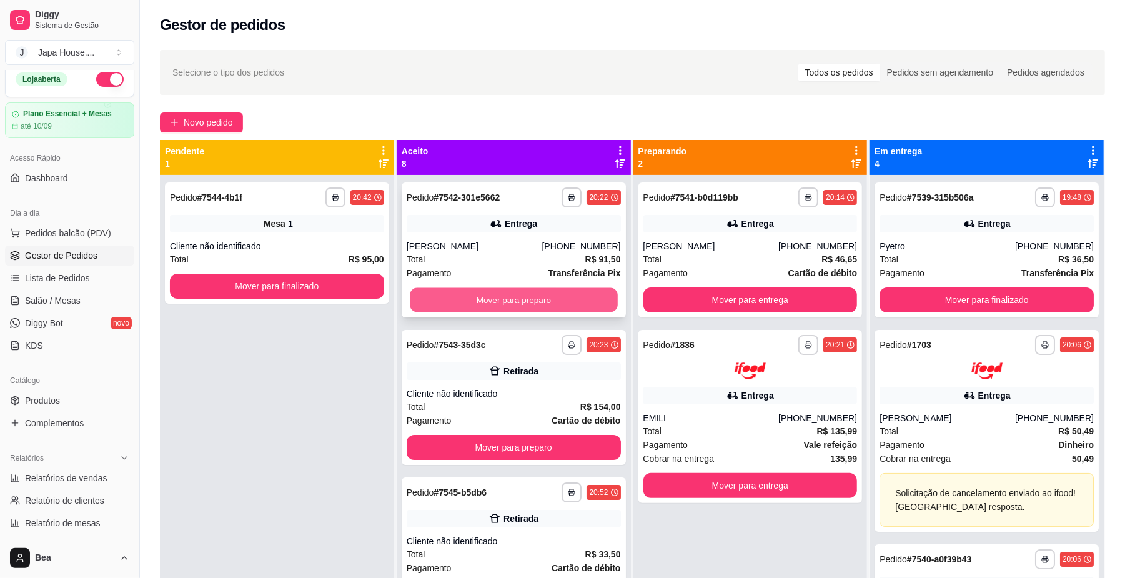
click at [527, 303] on button "Mover para preparo" at bounding box center [513, 300] width 207 height 24
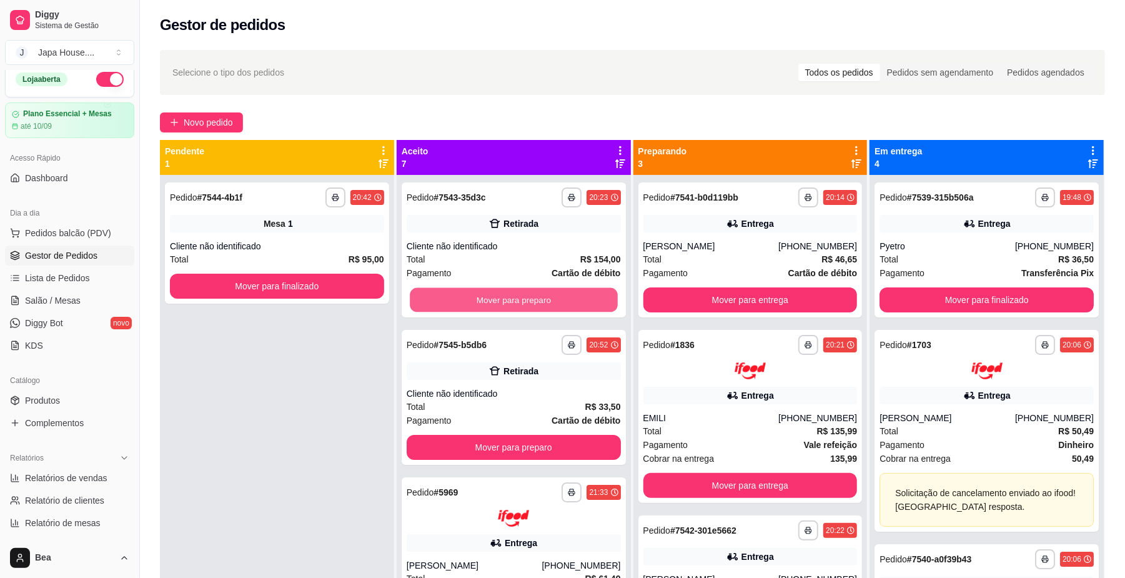
click at [527, 303] on button "Mover para preparo" at bounding box center [513, 300] width 207 height 24
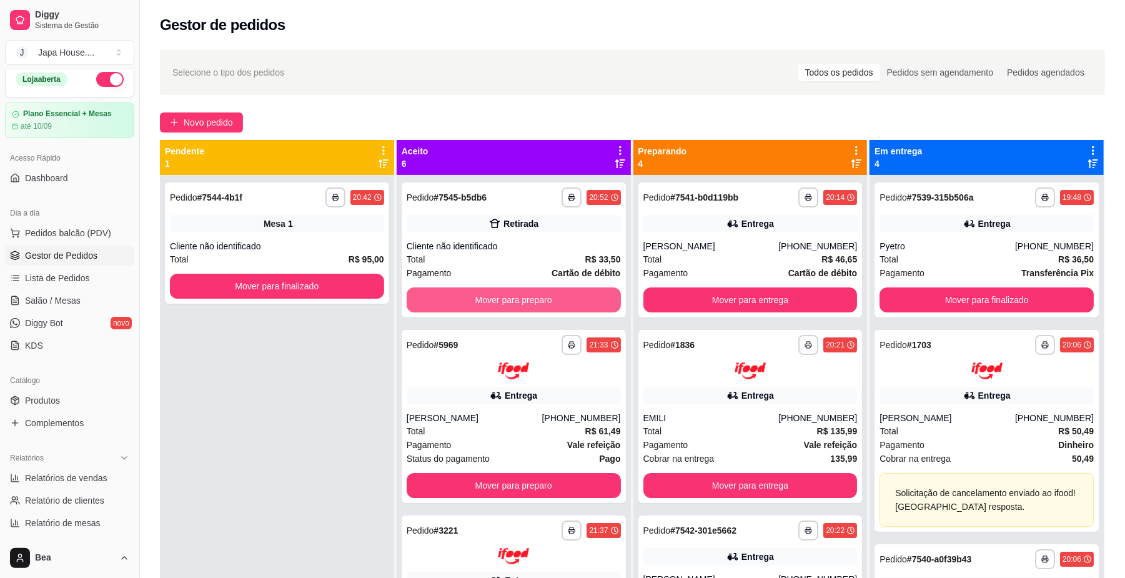
click at [527, 303] on button "Mover para preparo" at bounding box center [514, 299] width 214 height 25
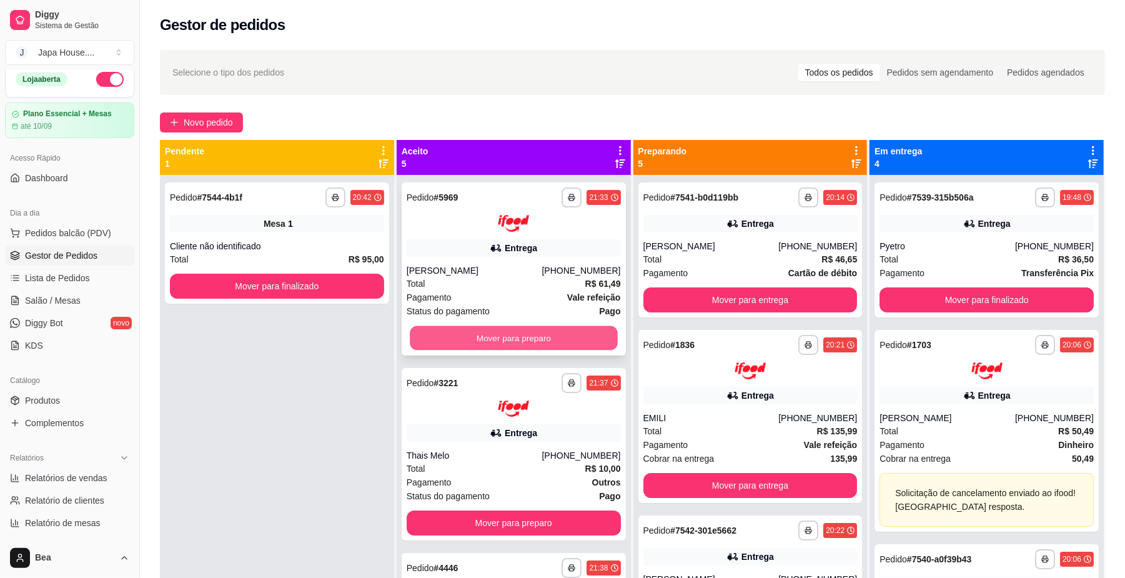
click at [530, 340] on button "Mover para preparo" at bounding box center [513, 337] width 207 height 24
click at [528, 335] on button "Mover para preparo" at bounding box center [513, 337] width 207 height 24
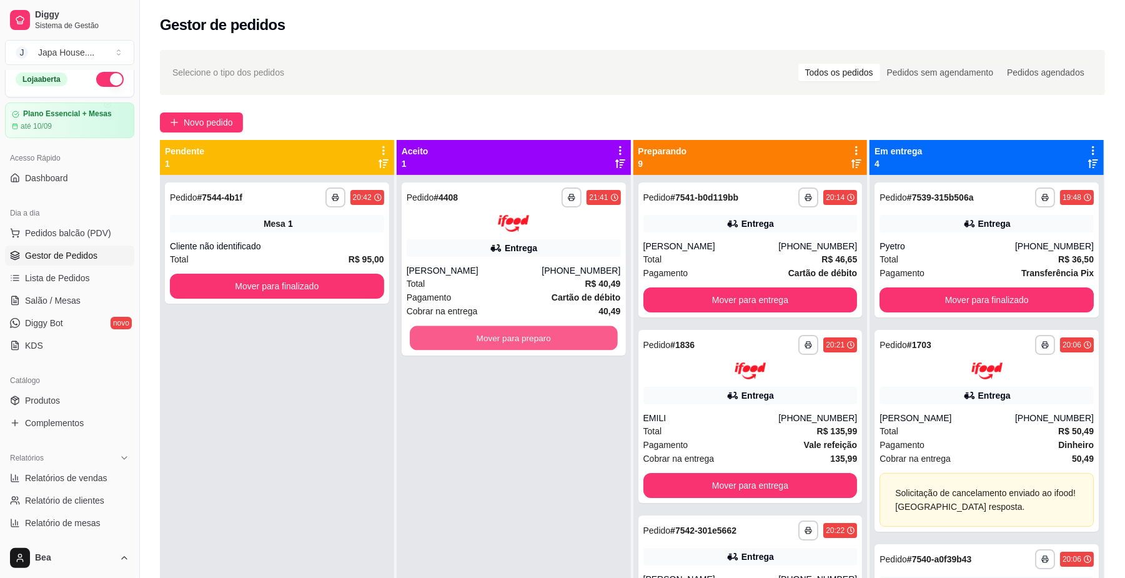
click at [528, 335] on button "Mover para preparo" at bounding box center [513, 337] width 207 height 24
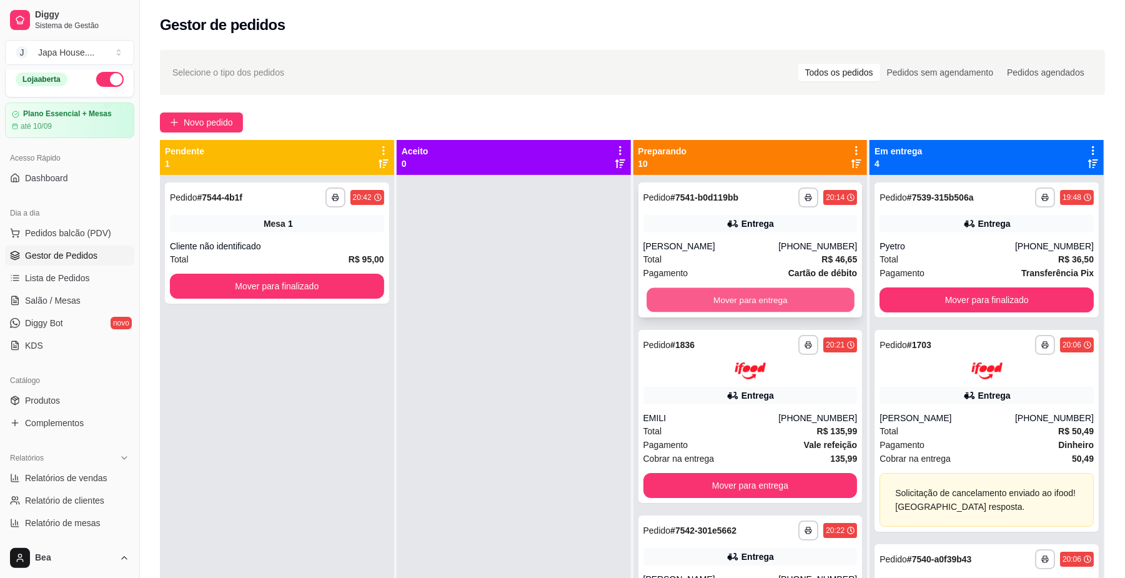
click at [689, 295] on button "Mover para entrega" at bounding box center [749, 300] width 207 height 24
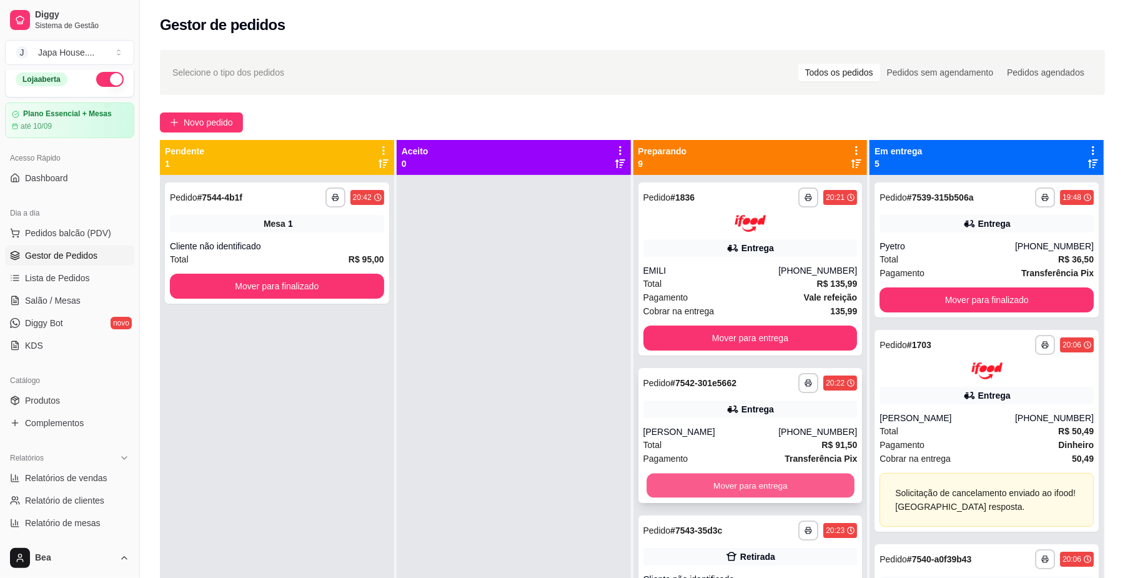
click at [774, 478] on button "Mover para entrega" at bounding box center [749, 485] width 207 height 24
click at [716, 478] on button "Mover para retirada disponível" at bounding box center [749, 485] width 207 height 24
